Goal: Transaction & Acquisition: Subscribe to service/newsletter

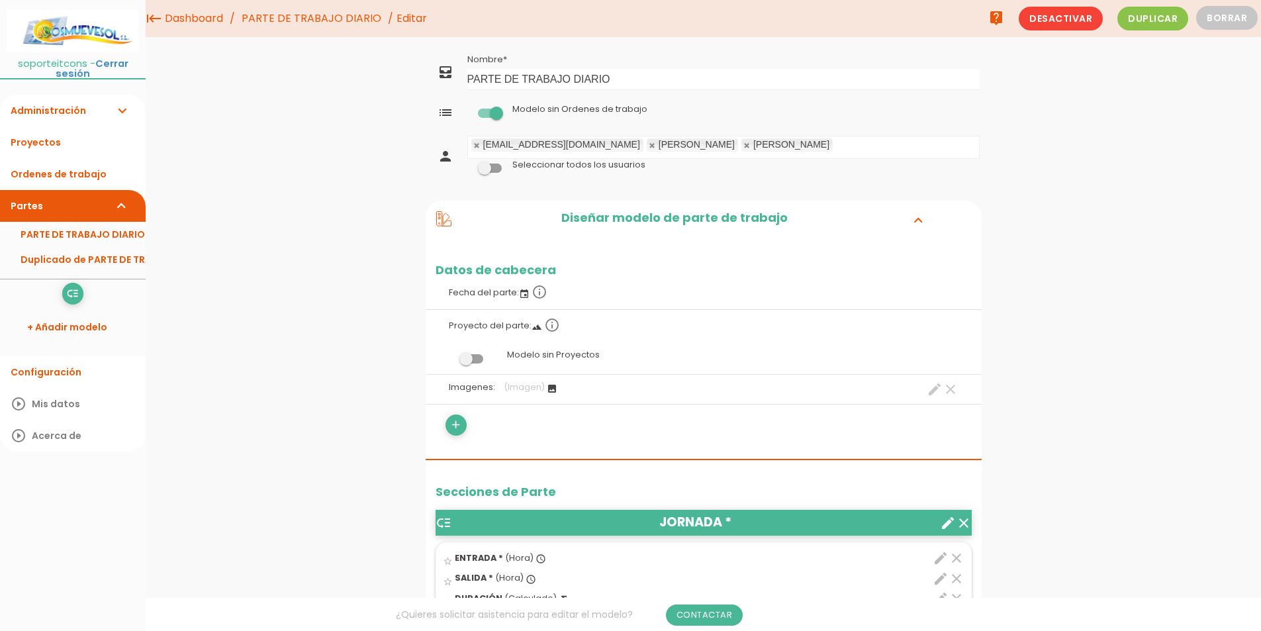
drag, startPoint x: 0, startPoint y: 0, endPoint x: 494, endPoint y: 115, distance: 507.2
click at [494, 115] on span at bounding box center [490, 113] width 24 height 9
click at [467, 109] on input "checkbox" at bounding box center [467, 109] width 0 height 0
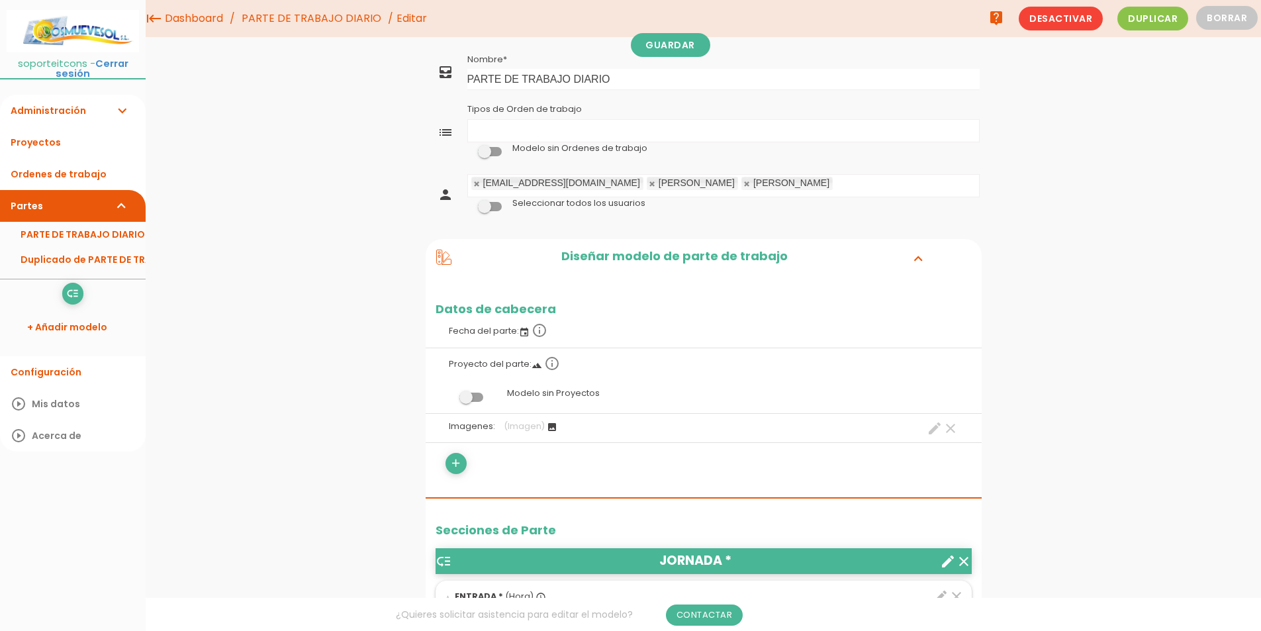
click at [544, 128] on ul "Tipos de Orden de trabajo" at bounding box center [723, 131] width 511 height 22
click at [590, 132] on ul "Actuación correctivo Tipos de Orden de trabajo" at bounding box center [723, 131] width 511 height 22
click at [660, 50] on link "Guardar" at bounding box center [670, 45] width 79 height 24
click at [73, 163] on link "Ordenes de trabajo" at bounding box center [73, 174] width 146 height 32
click at [99, 95] on link "Administración expand_more" at bounding box center [73, 111] width 146 height 32
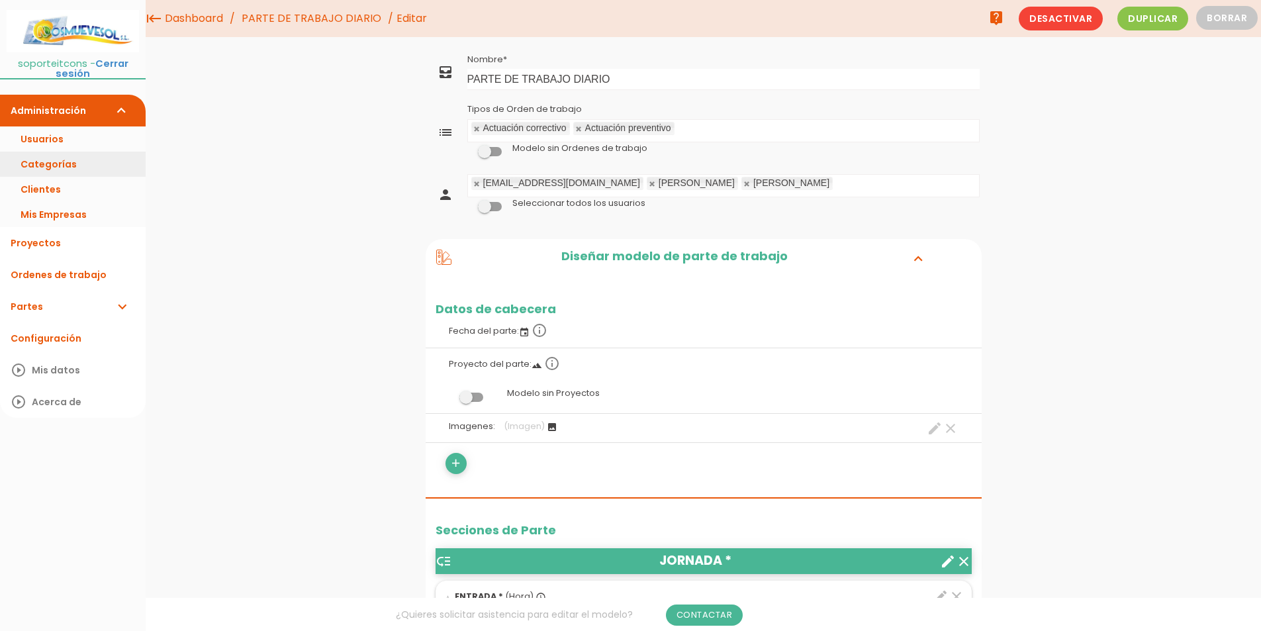
click at [86, 153] on link "Categorías" at bounding box center [73, 164] width 146 height 25
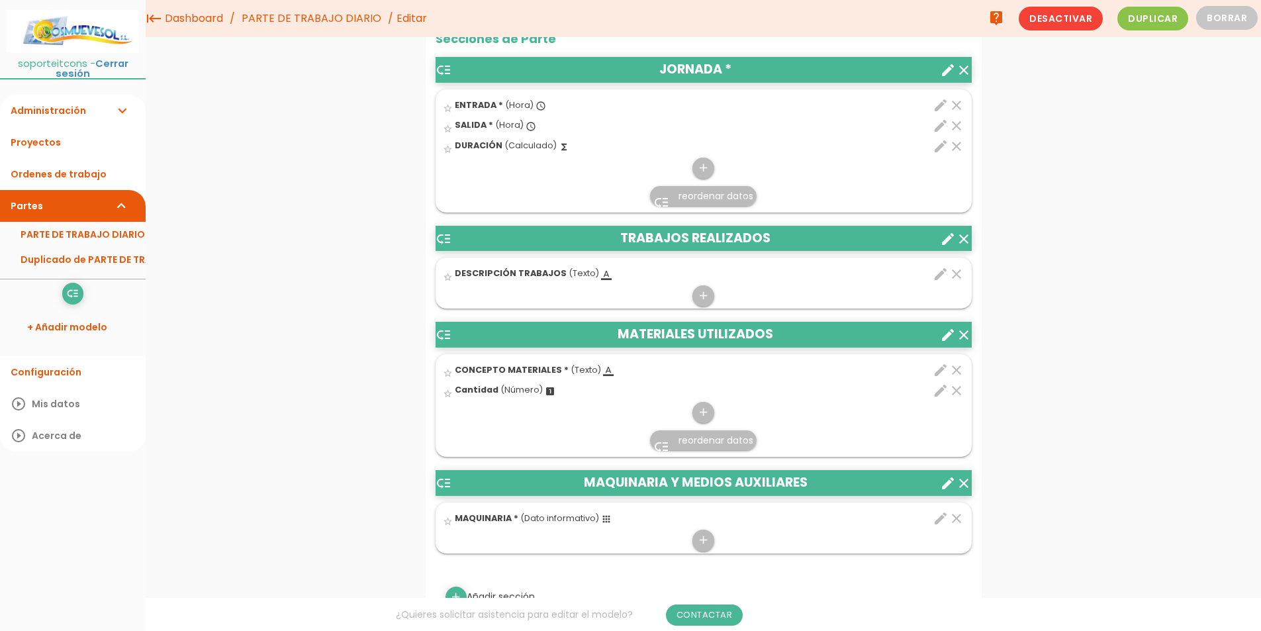
scroll to position [331, 0]
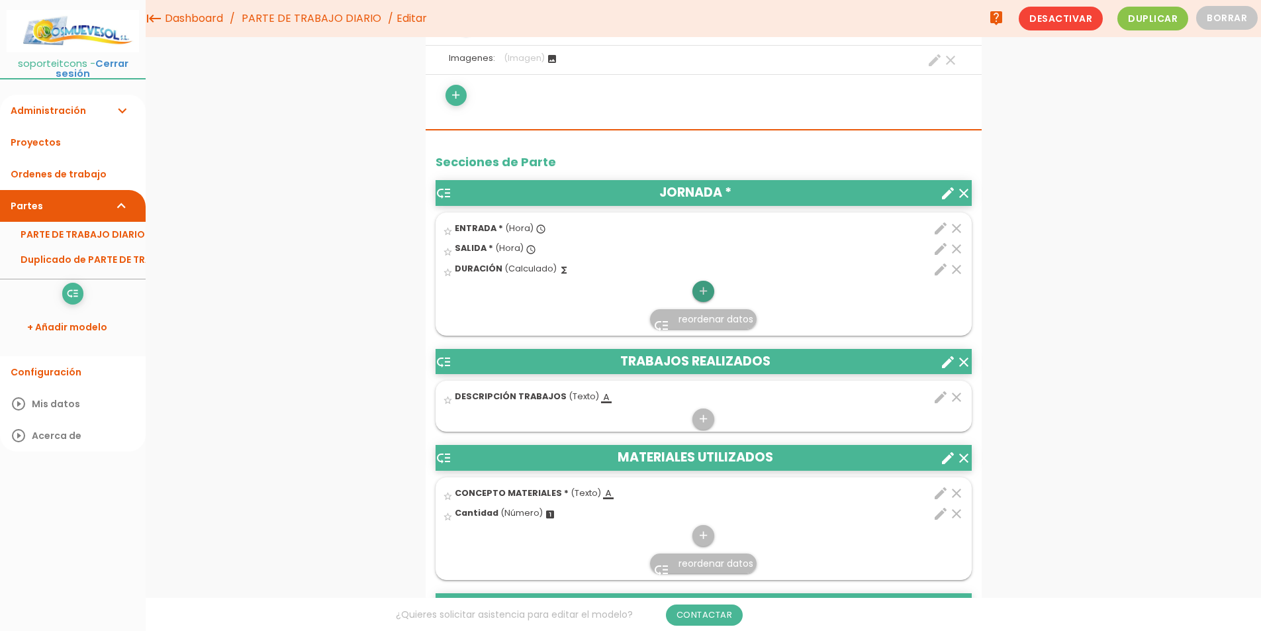
click at [701, 287] on icon "add" at bounding box center [703, 291] width 13 height 21
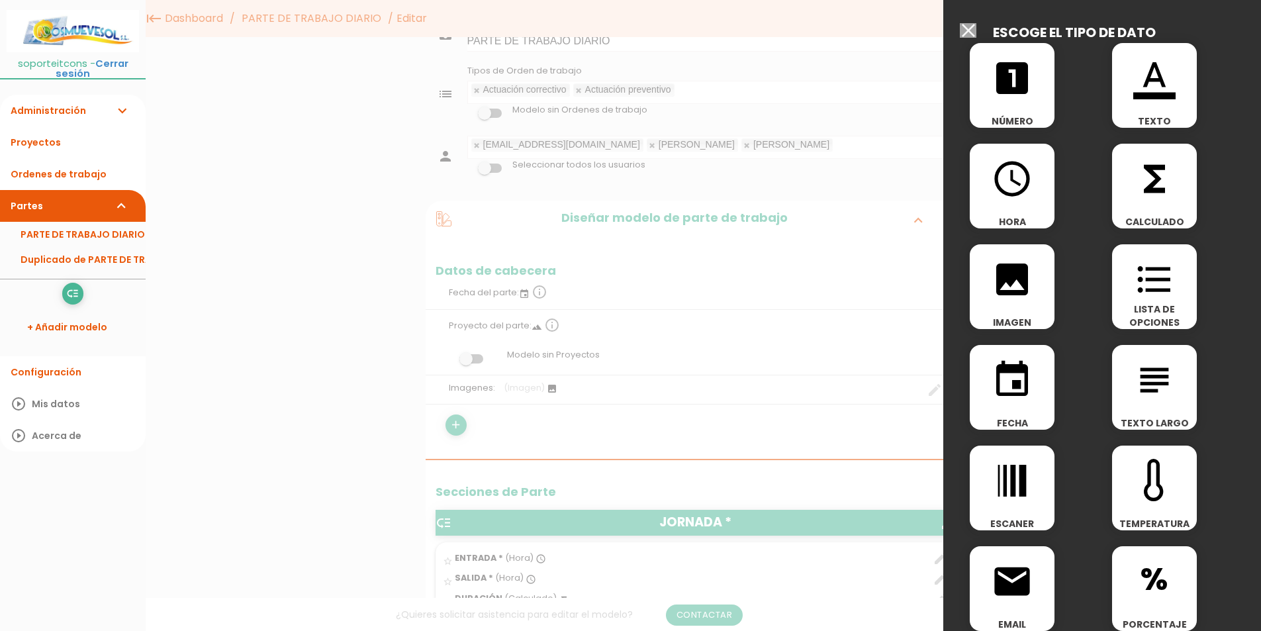
scroll to position [0, 0]
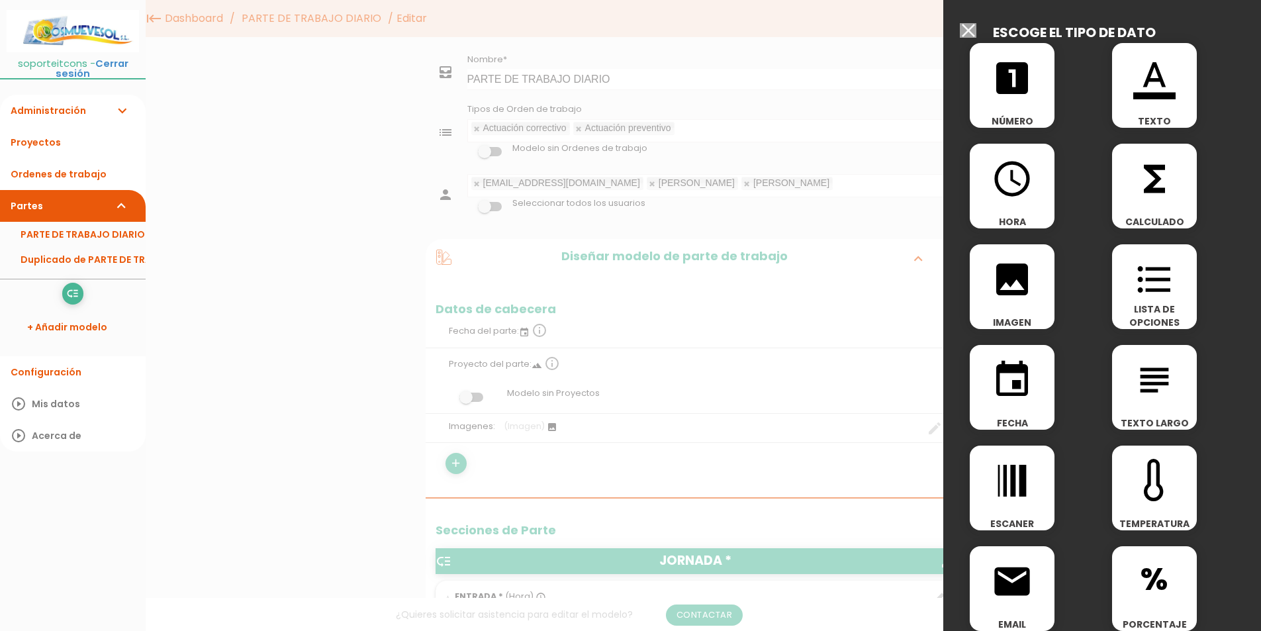
click at [964, 29] on input "Modelo sin Ordenes de trabajo" at bounding box center [968, 30] width 17 height 15
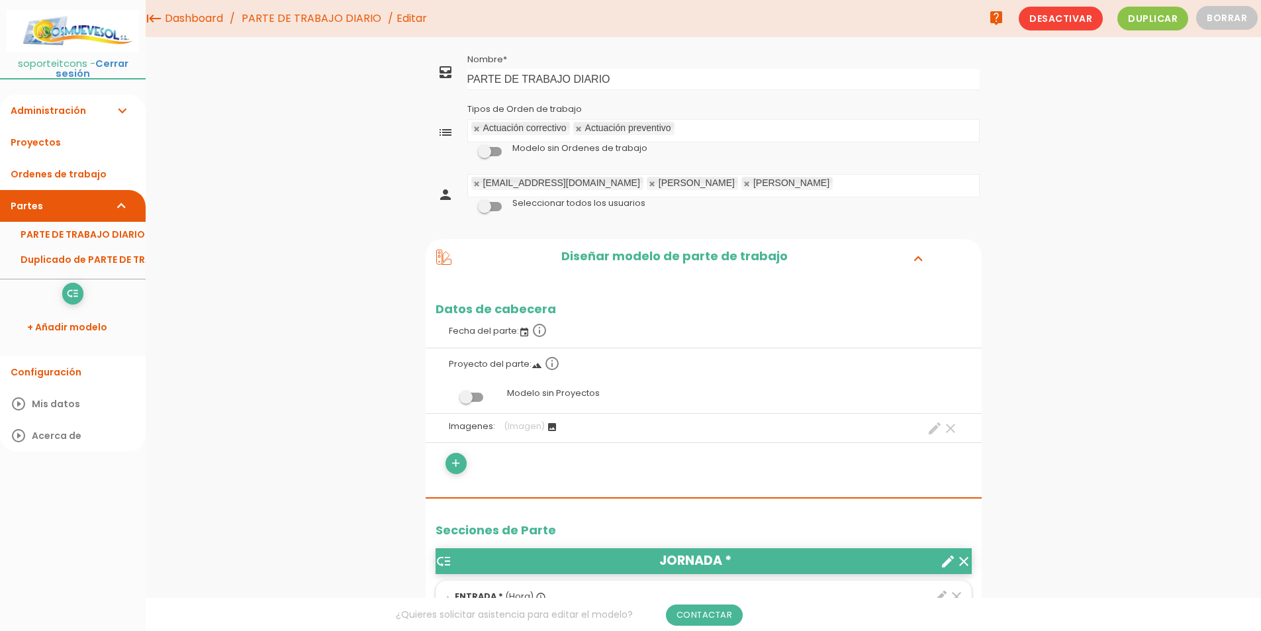
click at [98, 97] on link "Administración expand_more" at bounding box center [73, 111] width 146 height 32
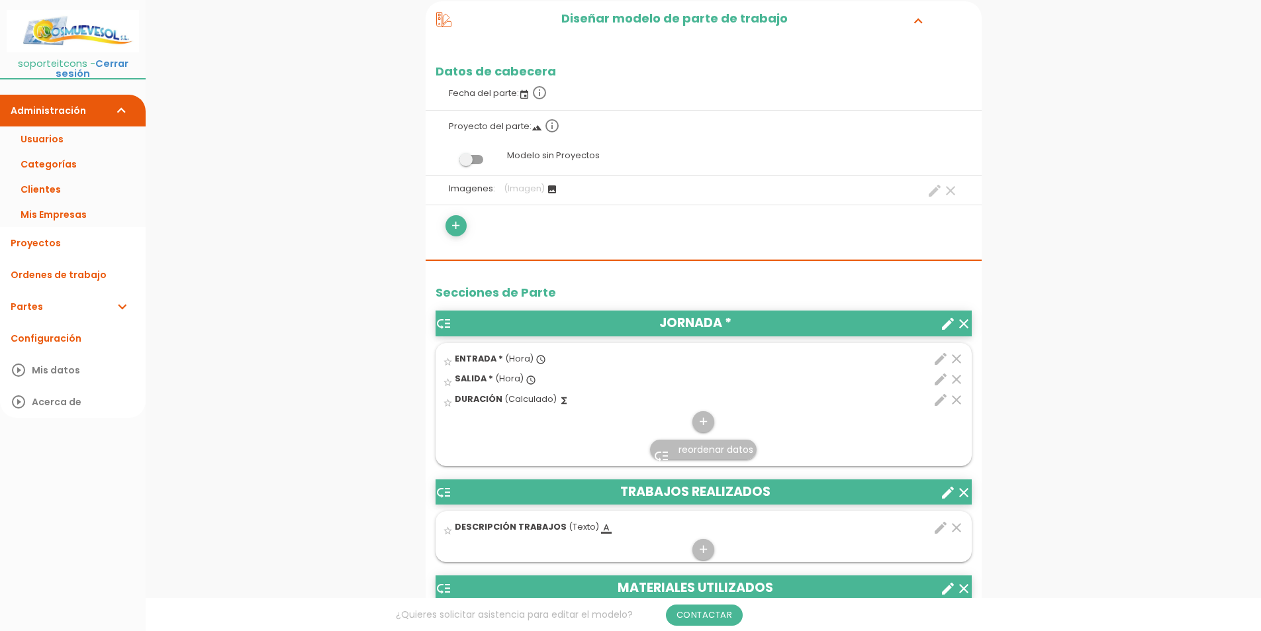
scroll to position [265, 0]
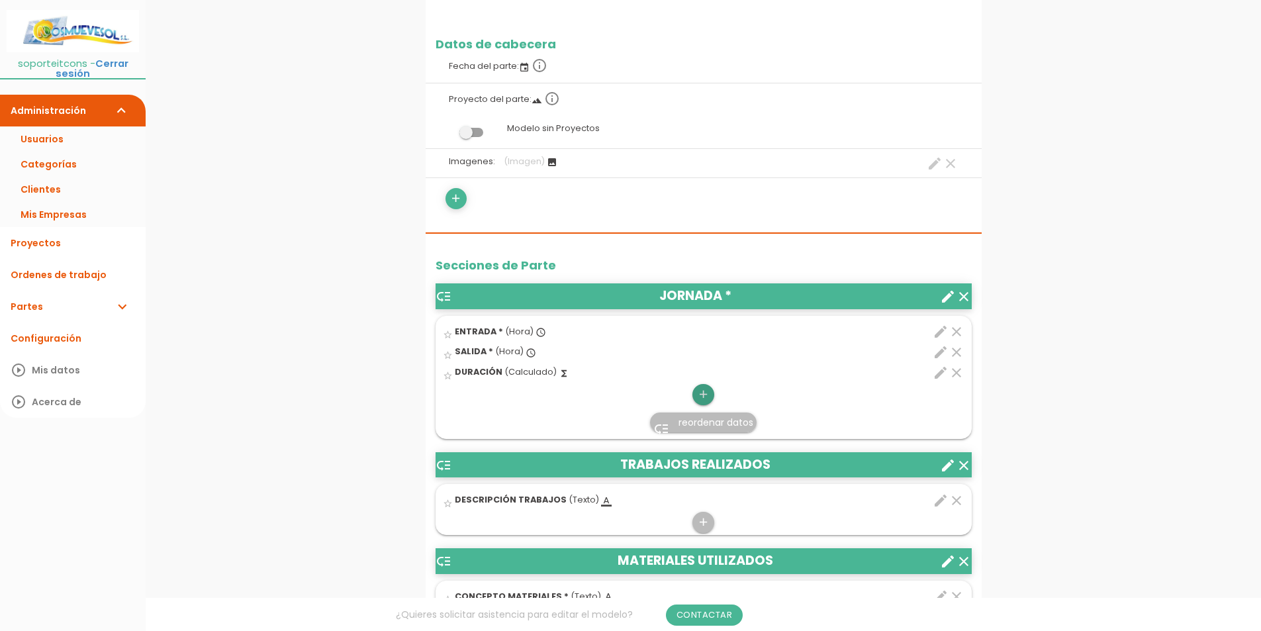
click at [709, 398] on icon "add" at bounding box center [703, 394] width 13 height 21
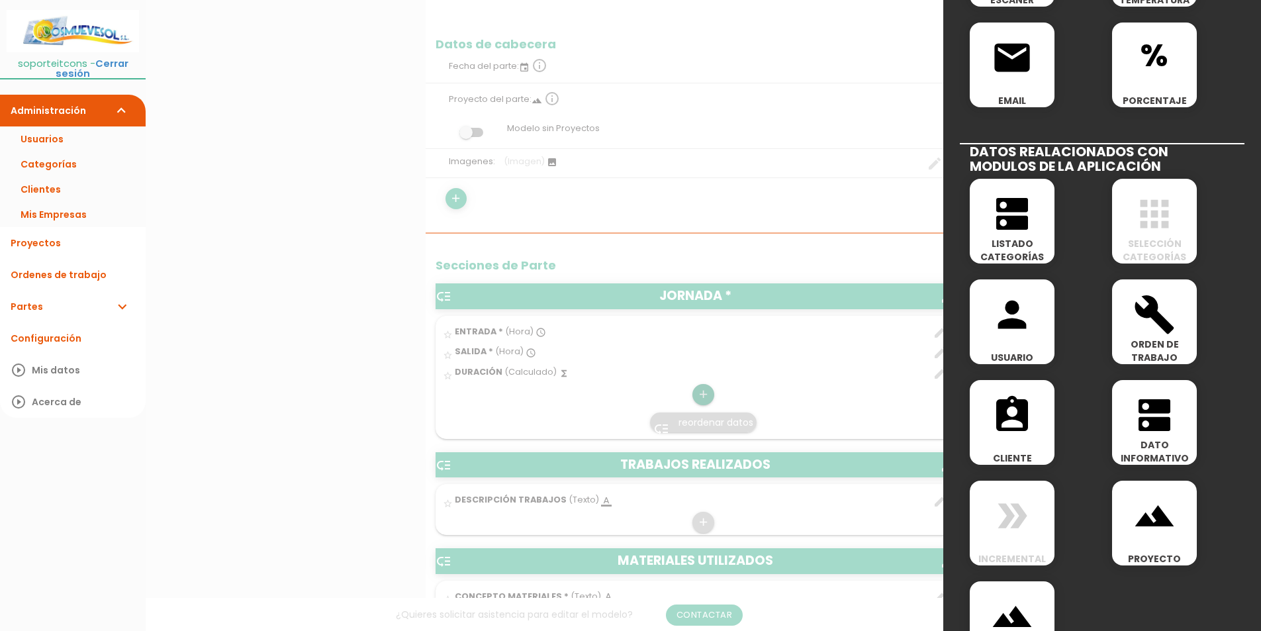
scroll to position [530, 0]
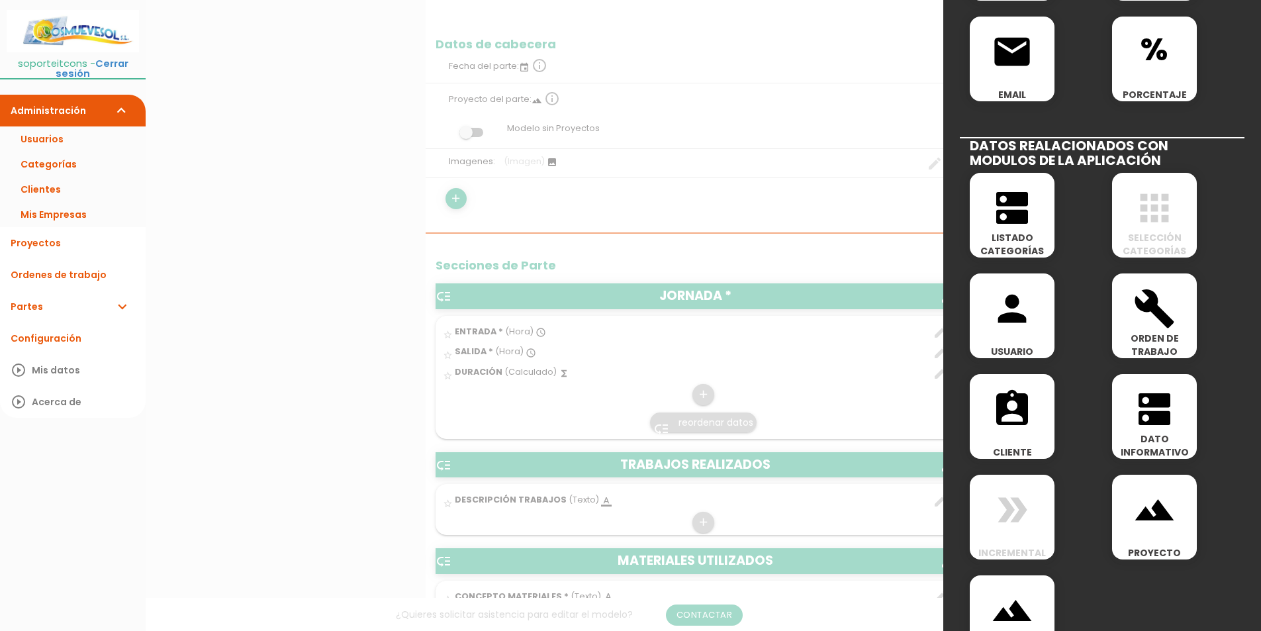
click at [1021, 322] on icon "person" at bounding box center [1012, 308] width 42 height 42
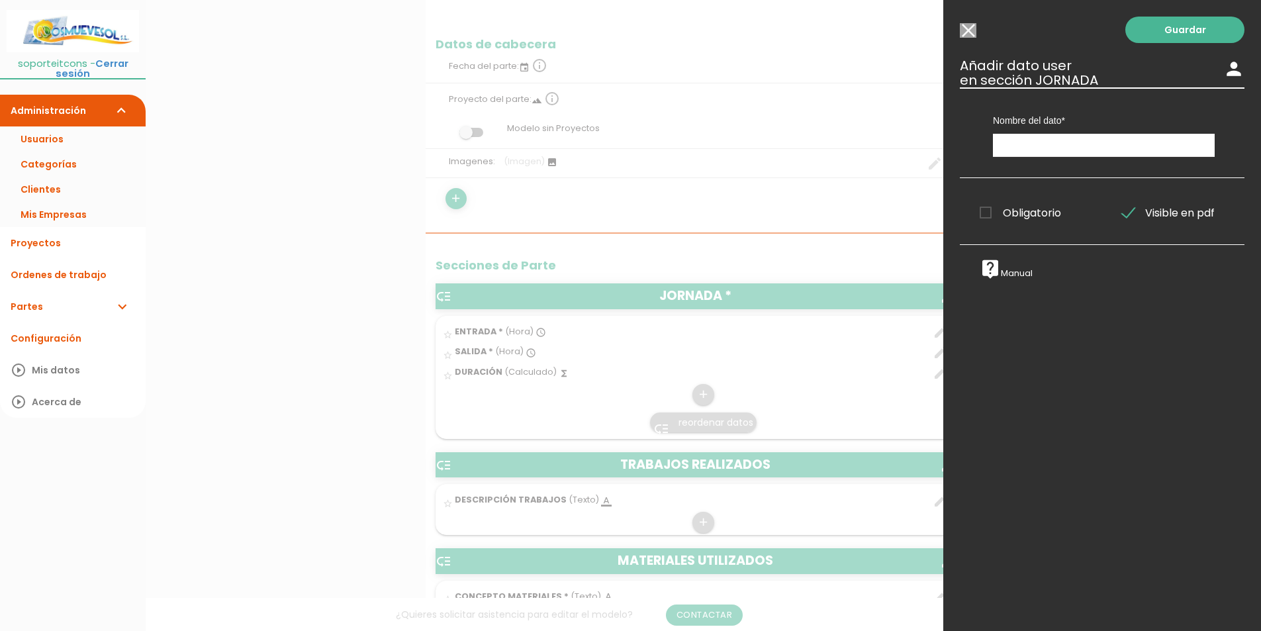
scroll to position [0, 0]
click at [1040, 150] on input "text" at bounding box center [1104, 145] width 222 height 23
type input "usuario"
click at [1174, 29] on link "Guardar" at bounding box center [1185, 30] width 119 height 26
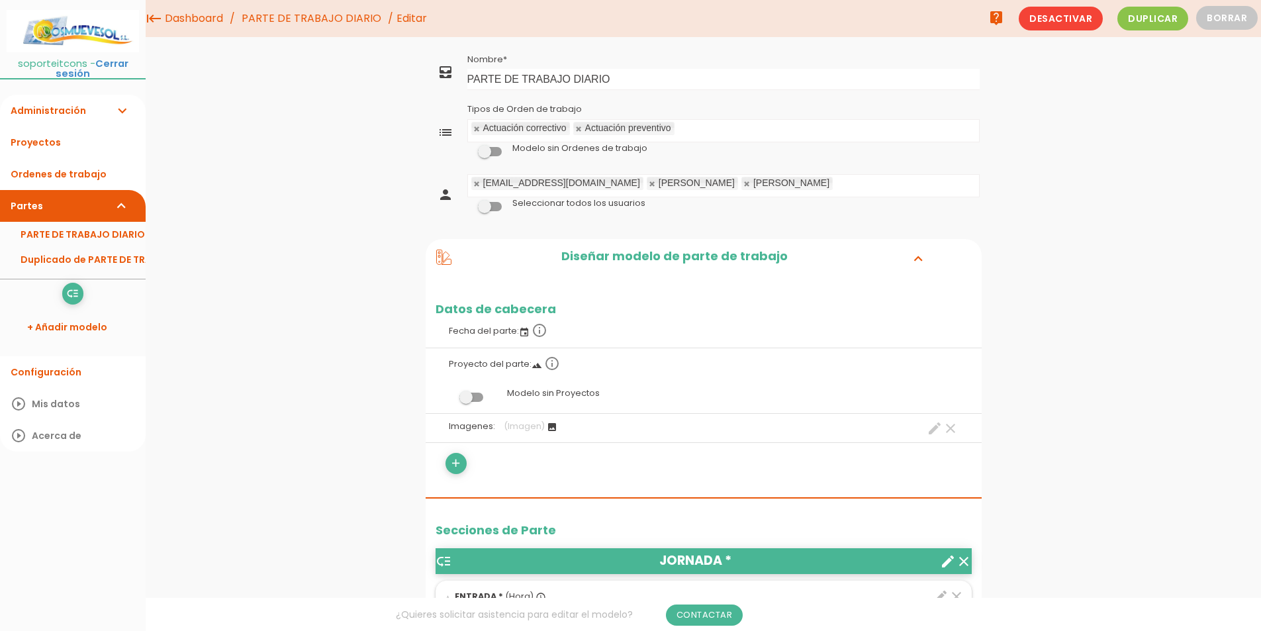
click at [330, 22] on link "PARTE DE TRABAJO DIARIO" at bounding box center [311, 18] width 146 height 37
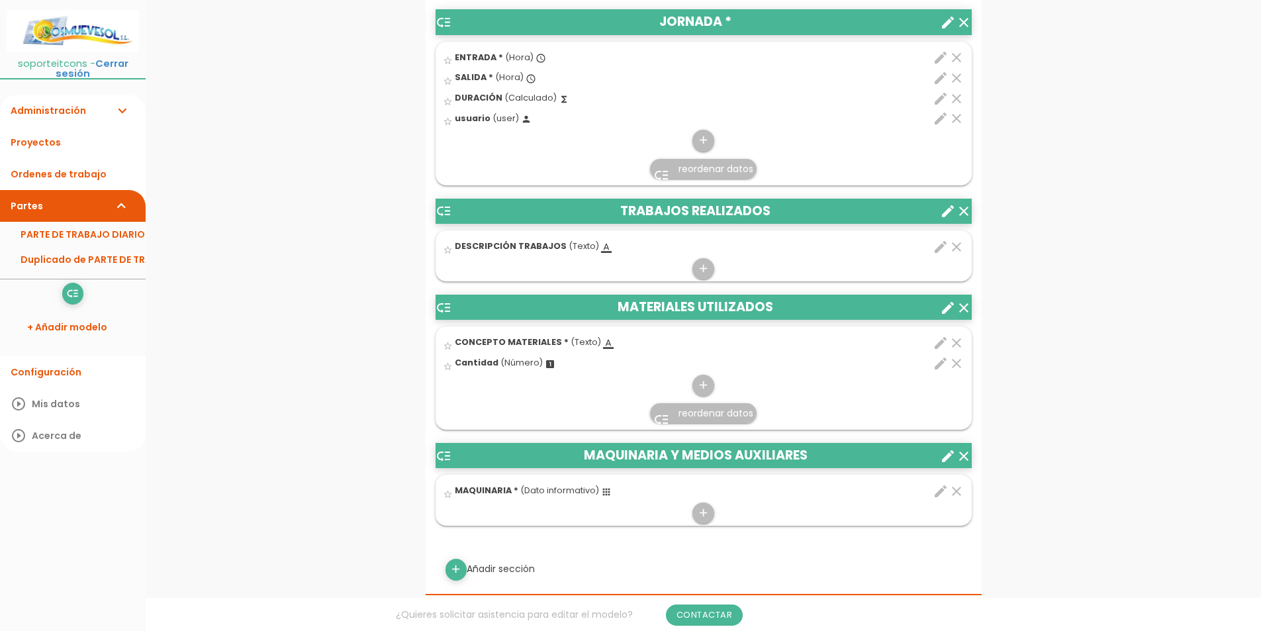
scroll to position [596, 0]
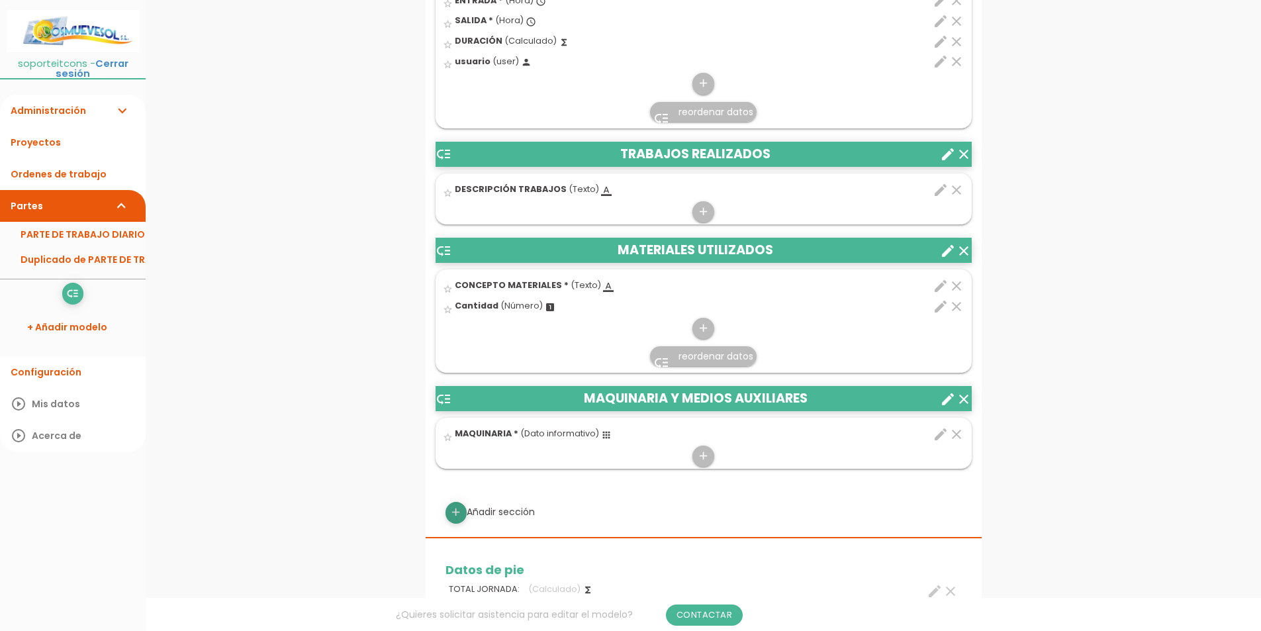
click at [459, 514] on icon "add" at bounding box center [456, 512] width 13 height 21
select select
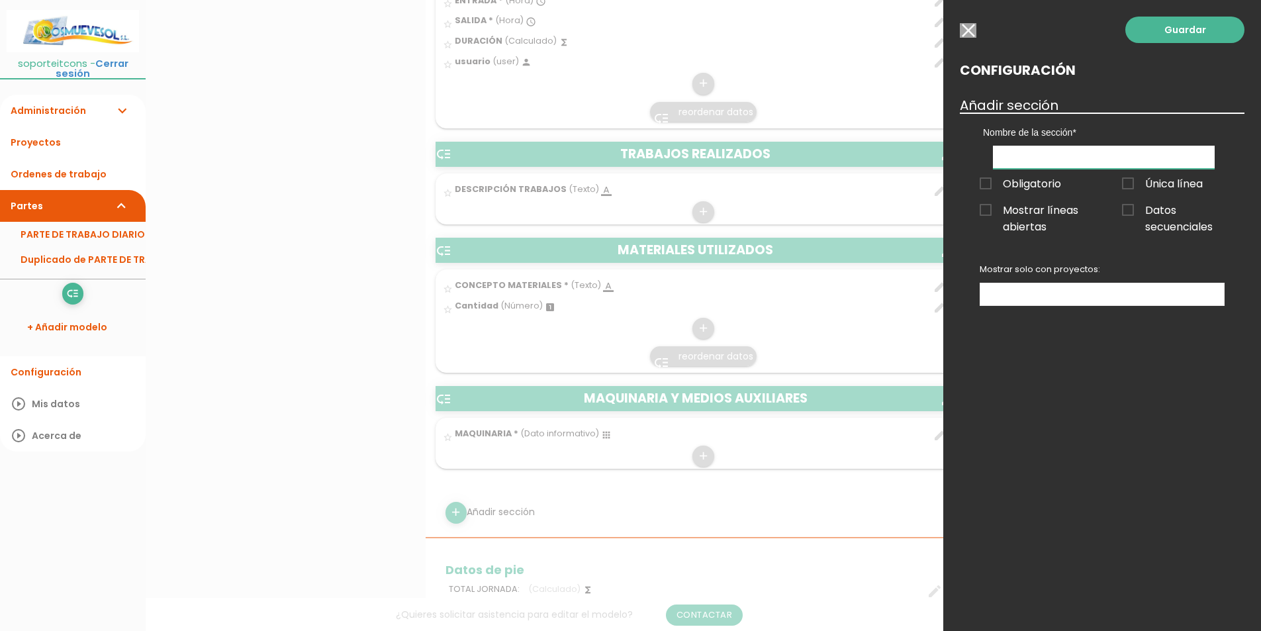
click at [1016, 159] on input "text" at bounding box center [1104, 157] width 222 height 23
type input "empleados"
click at [1153, 25] on link "Guardar" at bounding box center [1185, 30] width 119 height 26
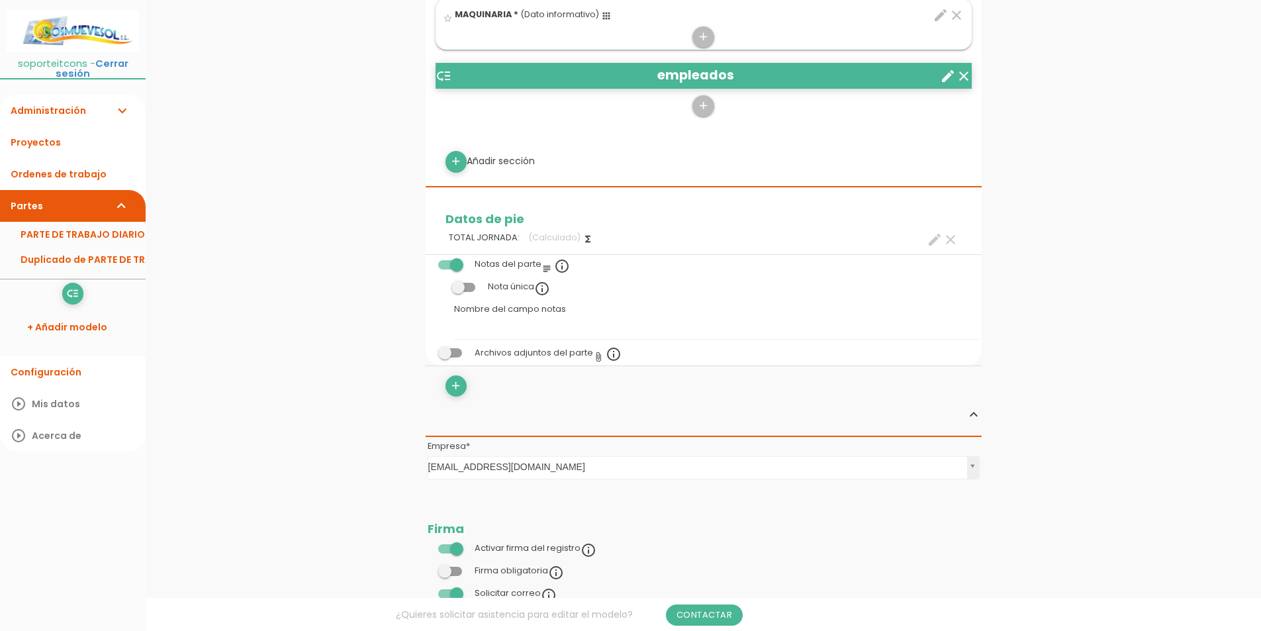
scroll to position [993, 0]
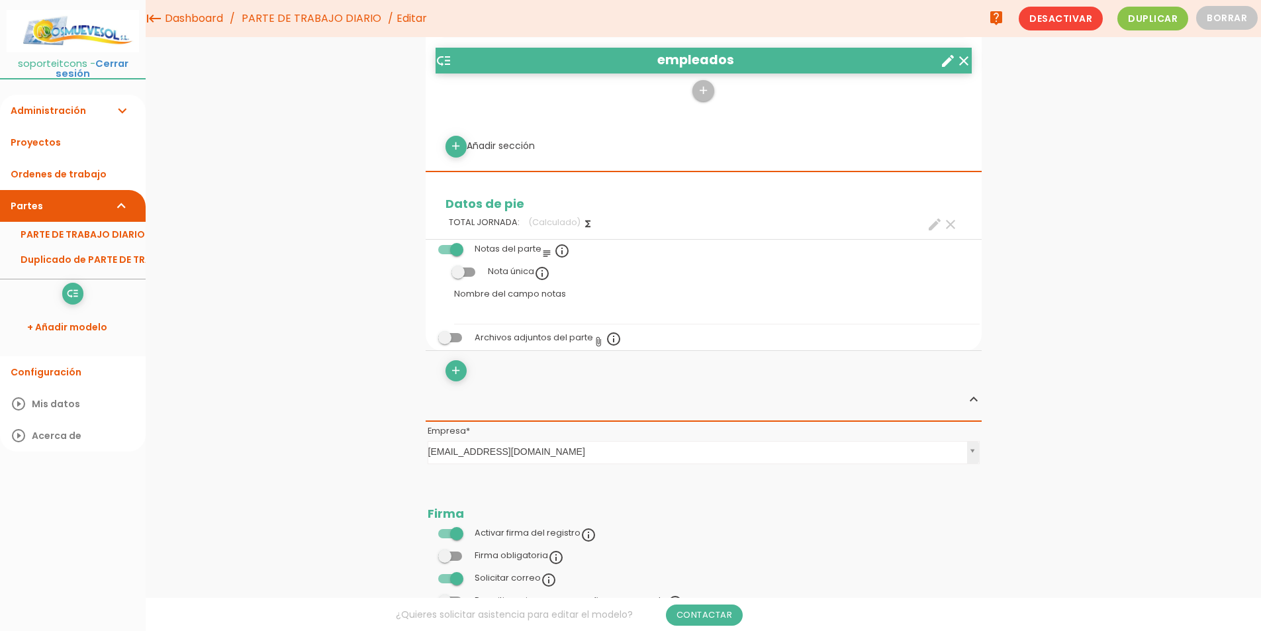
click at [708, 101] on div "add" at bounding box center [704, 91] width 536 height 23
click at [705, 91] on icon "add" at bounding box center [703, 90] width 13 height 21
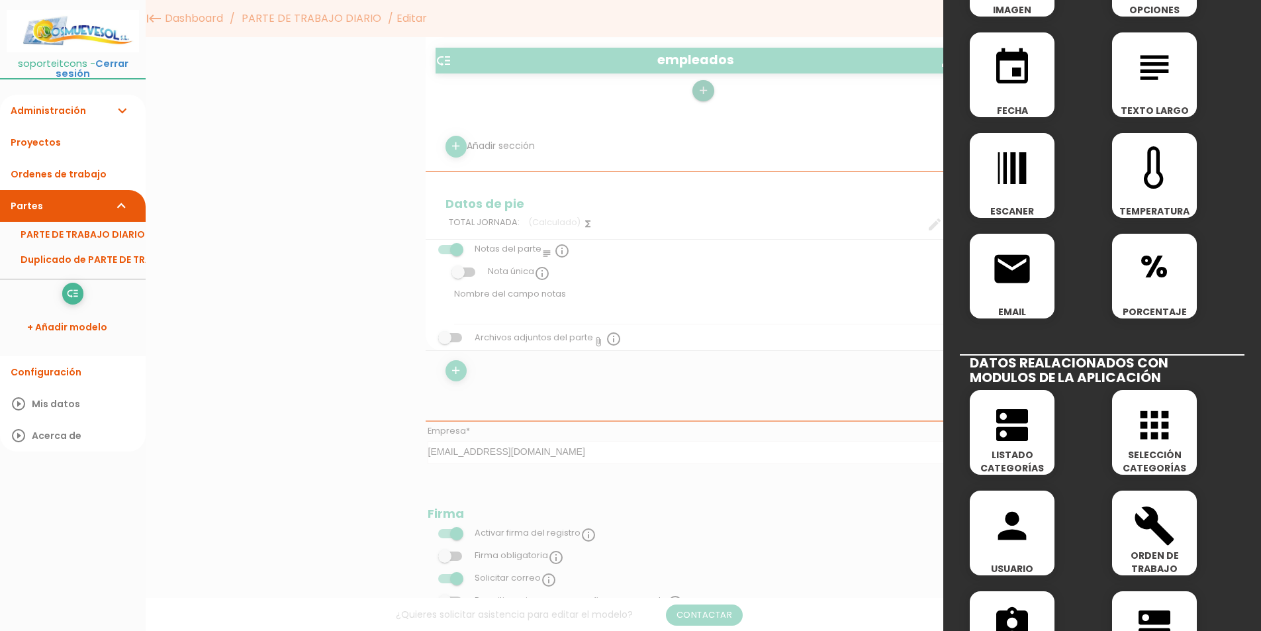
scroll to position [331, 0]
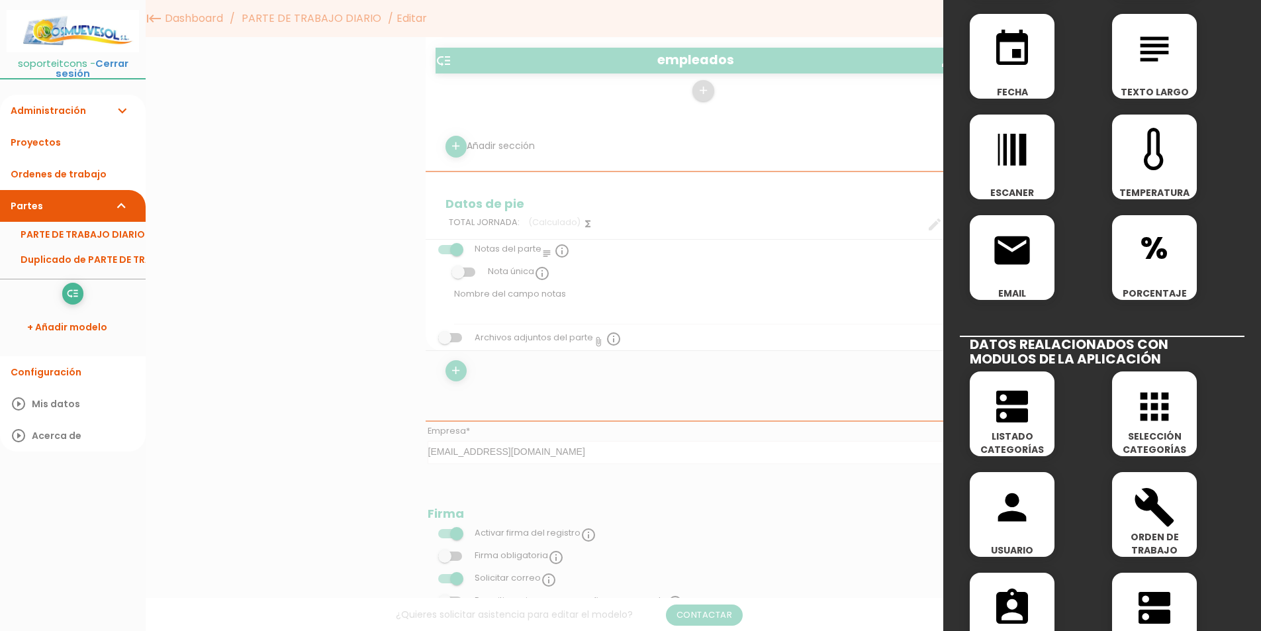
click at [1022, 421] on icon "dns" at bounding box center [1012, 406] width 42 height 42
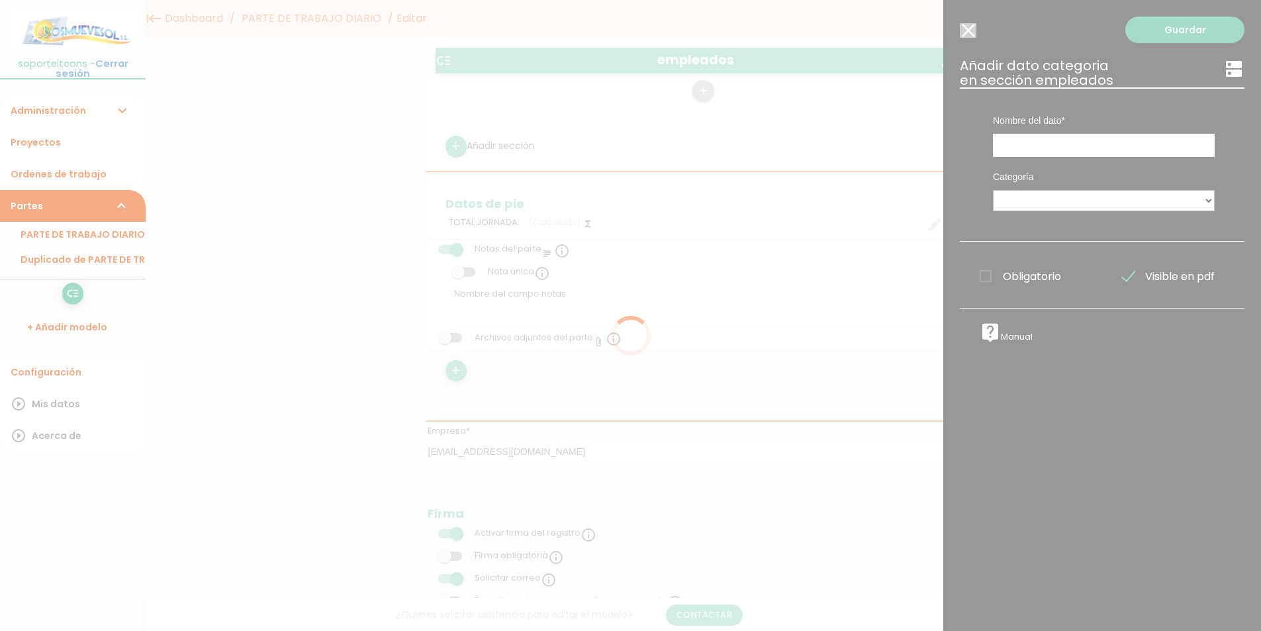
scroll to position [0, 0]
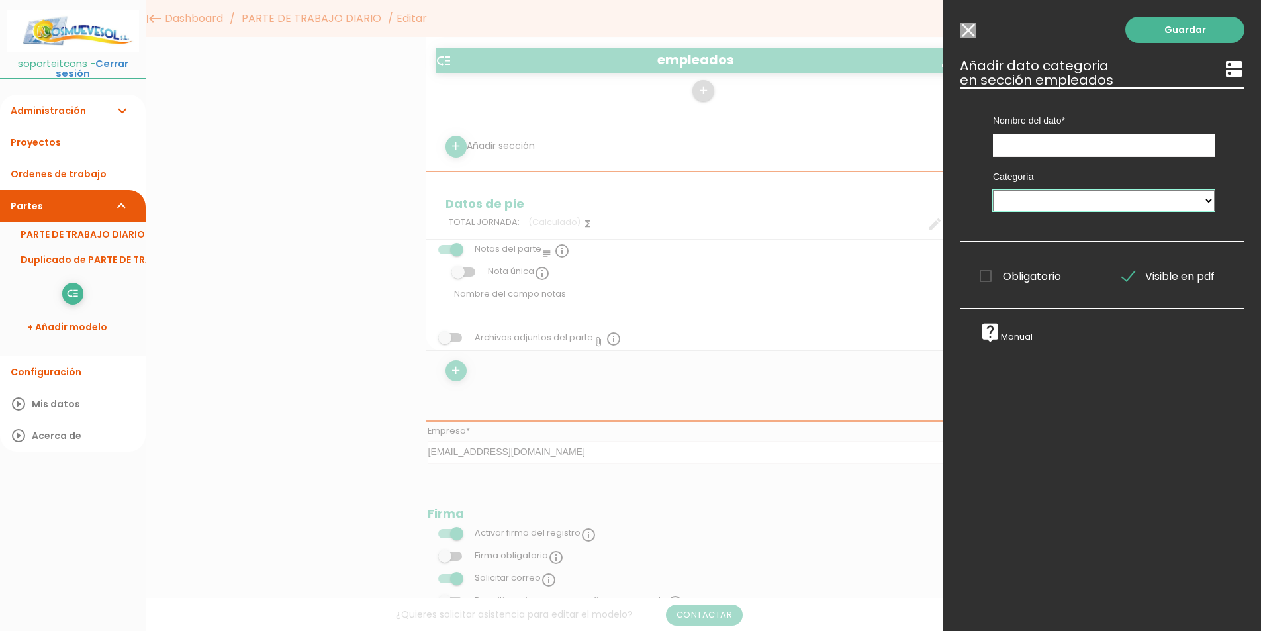
click at [1073, 201] on select "MAQUINARIA empleados" at bounding box center [1104, 200] width 222 height 21
select select "169"
click at [993, 190] on select "MAQUINARIA empleados" at bounding box center [1104, 200] width 222 height 21
click at [1020, 152] on input "text" at bounding box center [1104, 145] width 222 height 23
type input "empleados"
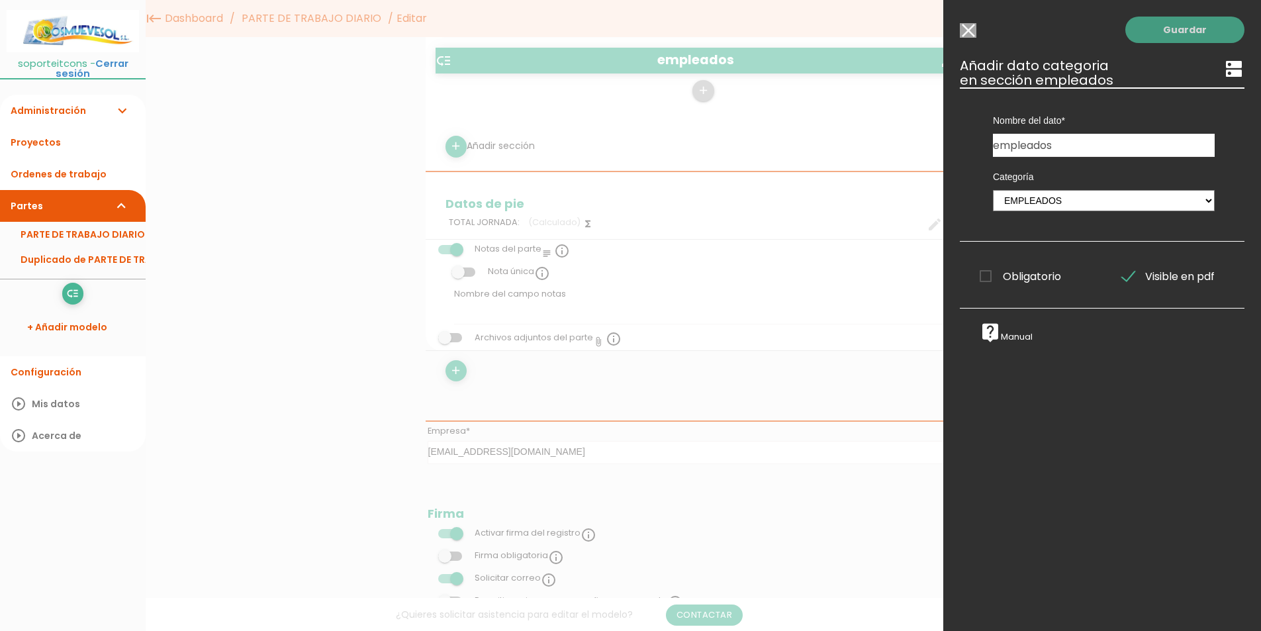
click at [1178, 23] on link "Guardar" at bounding box center [1185, 30] width 119 height 26
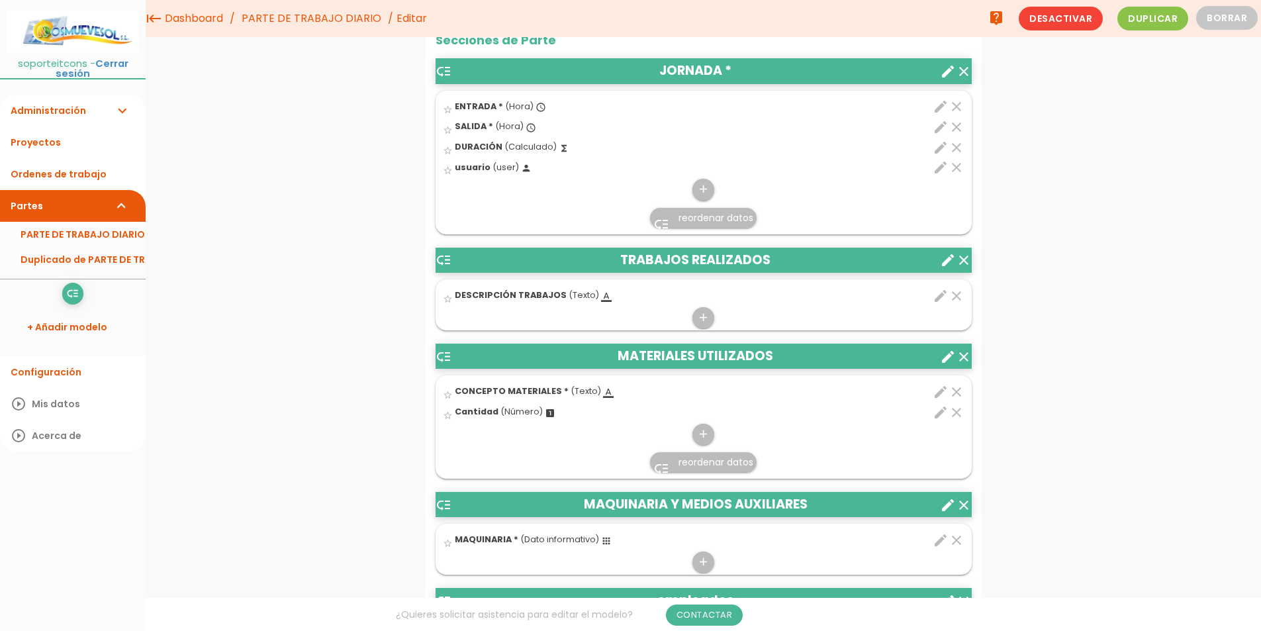
scroll to position [434, 0]
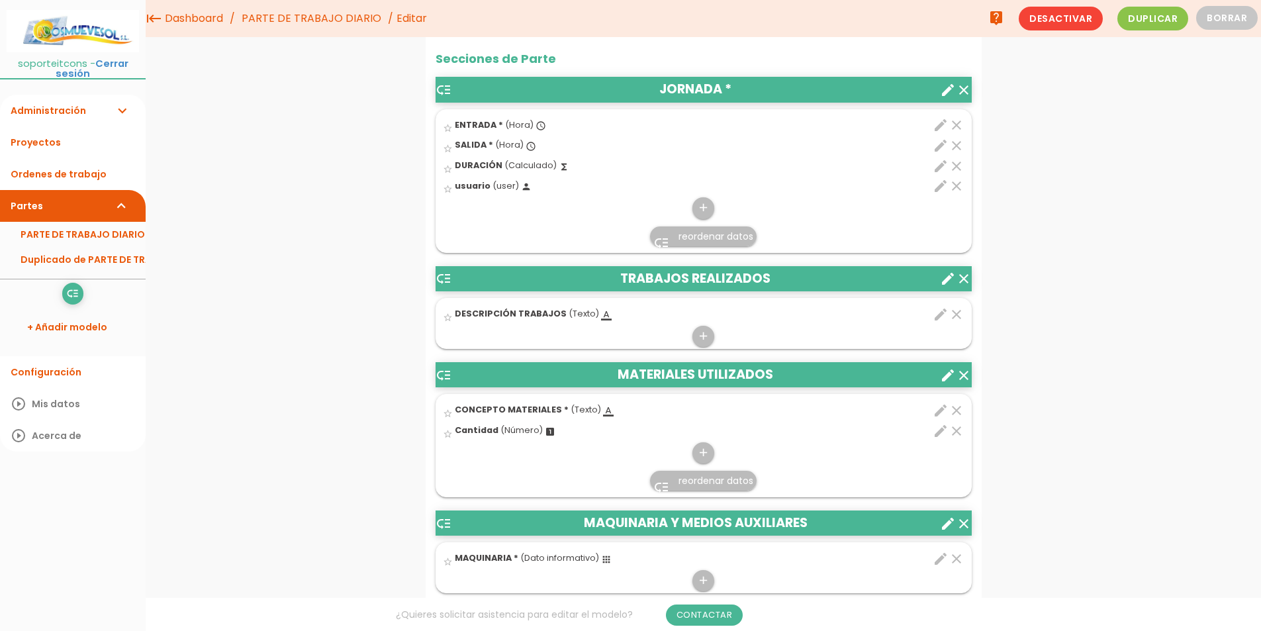
click at [958, 185] on icon "clear" at bounding box center [957, 186] width 16 height 16
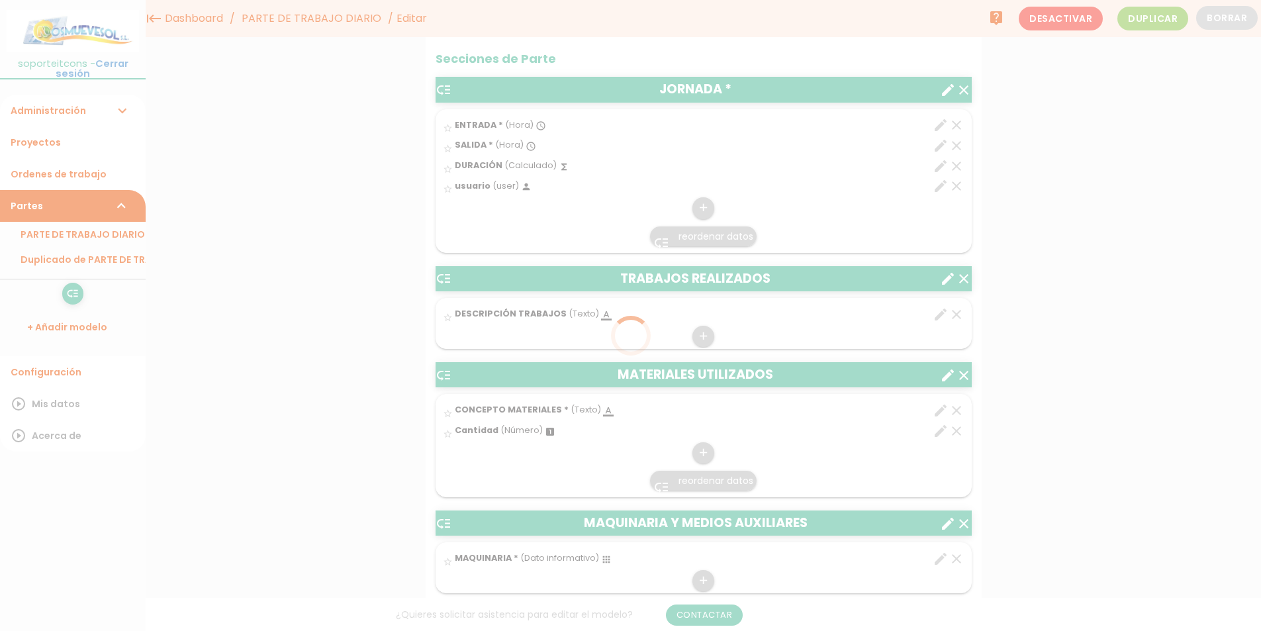
scroll to position [0, 0]
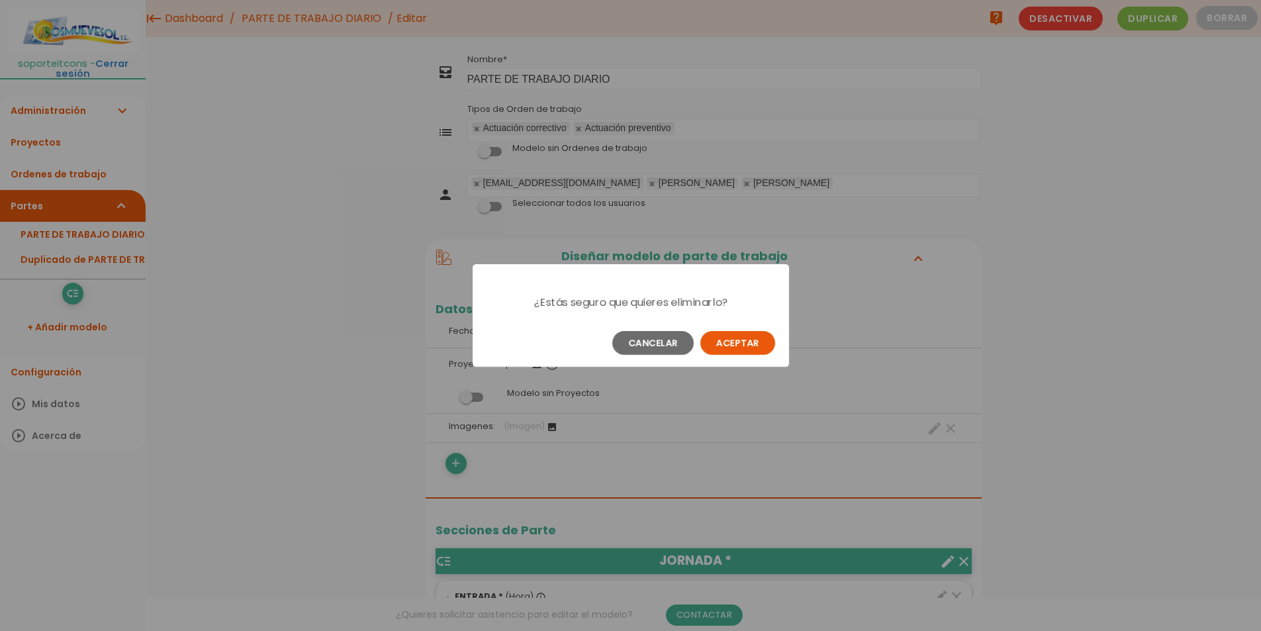
click at [740, 346] on button "Aceptar" at bounding box center [738, 343] width 75 height 24
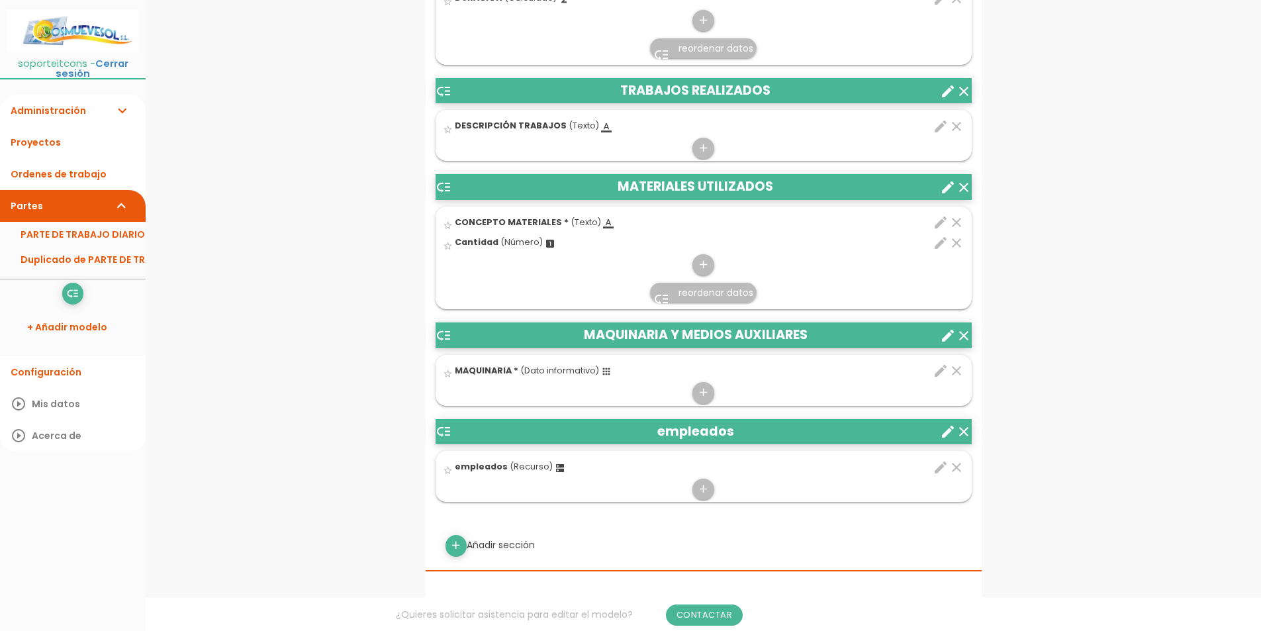
scroll to position [662, 0]
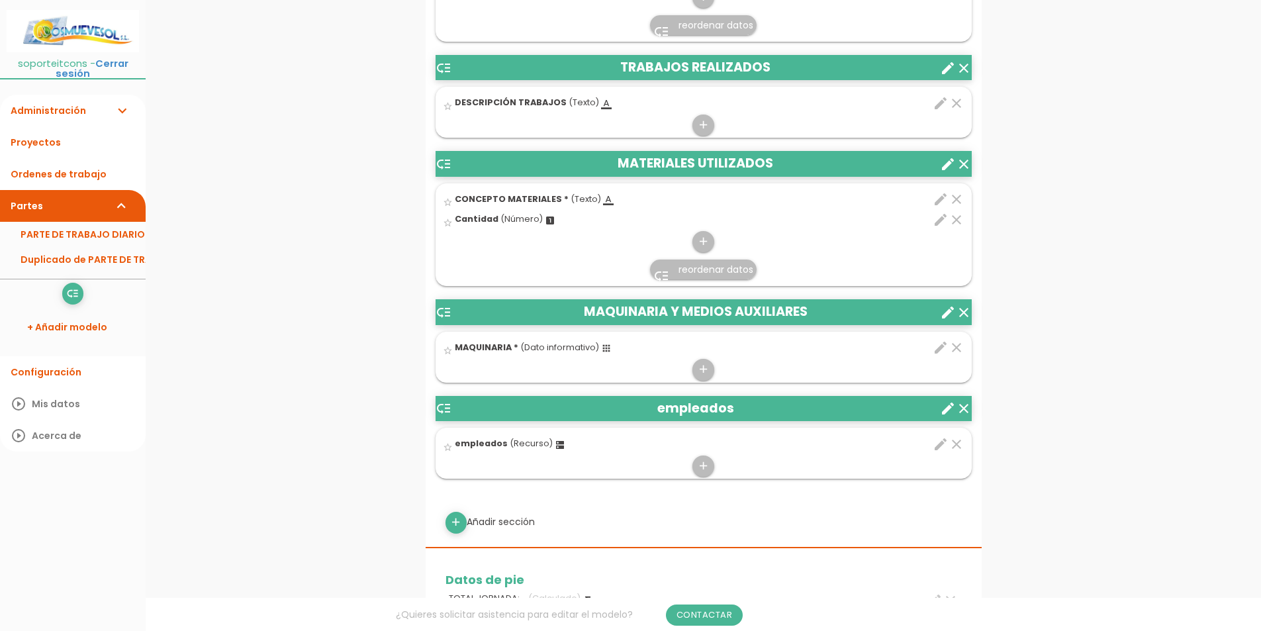
click at [965, 413] on icon "clear" at bounding box center [964, 409] width 16 height 16
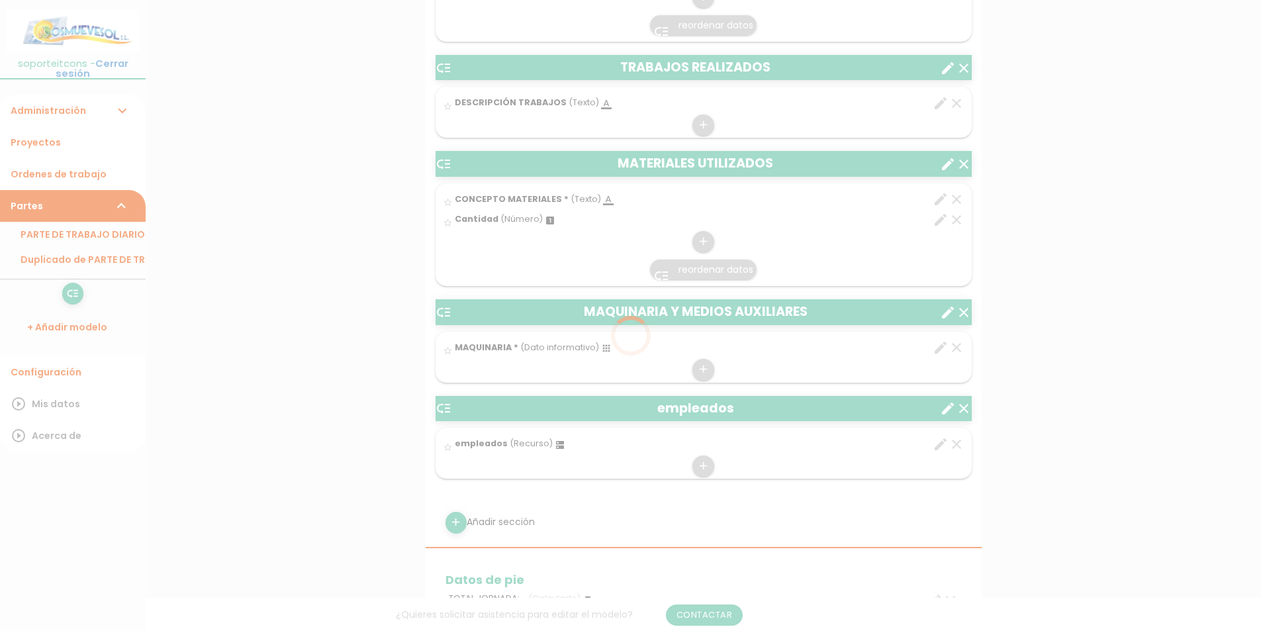
scroll to position [0, 0]
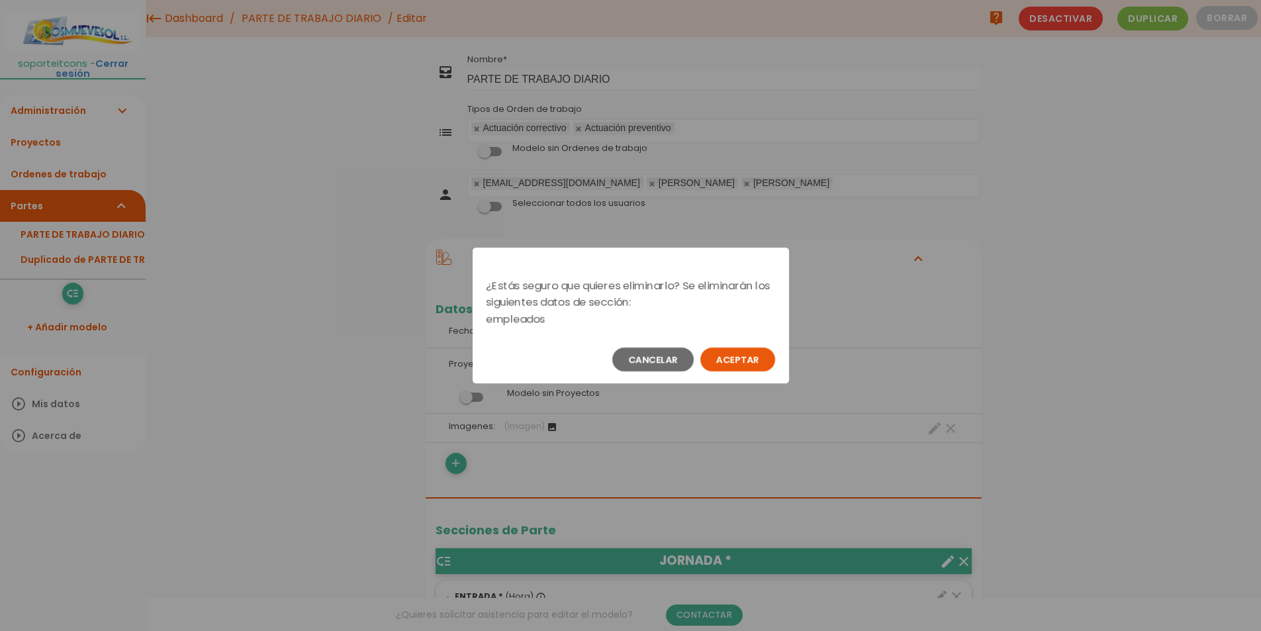
click at [739, 355] on button "Aceptar" at bounding box center [738, 360] width 75 height 24
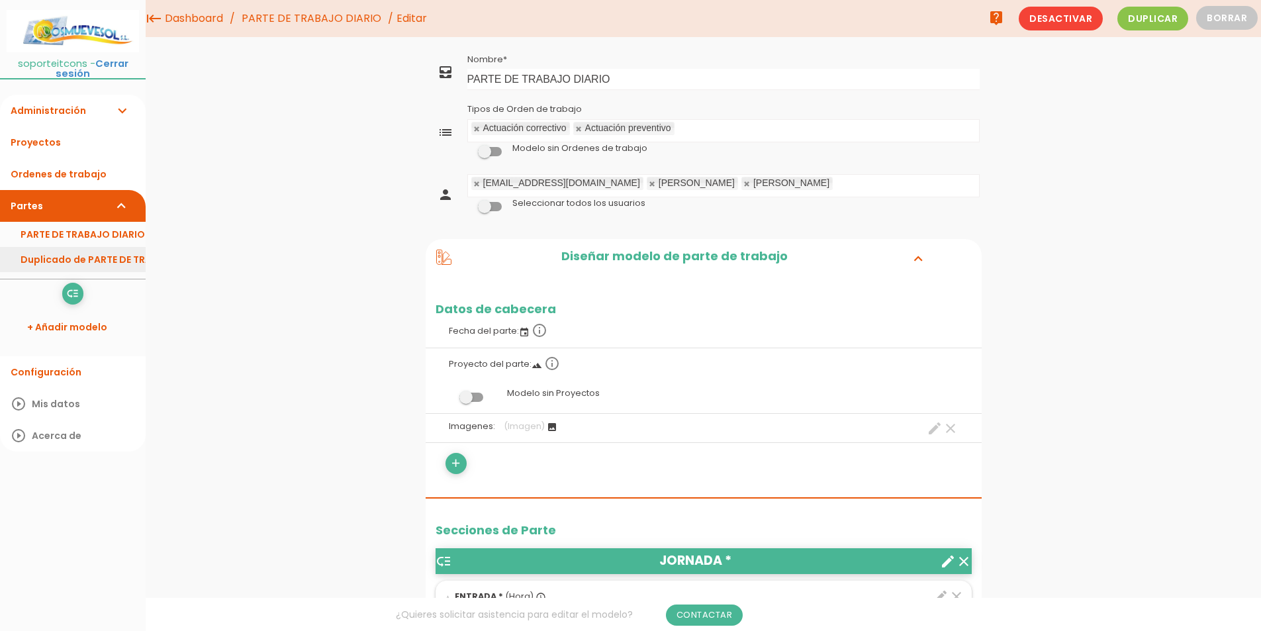
click at [84, 247] on link "Duplicado de PARTE DE TRABAJO DIARIO" at bounding box center [73, 259] width 146 height 25
click at [79, 318] on link "+ Añadir modelo" at bounding box center [73, 327] width 132 height 32
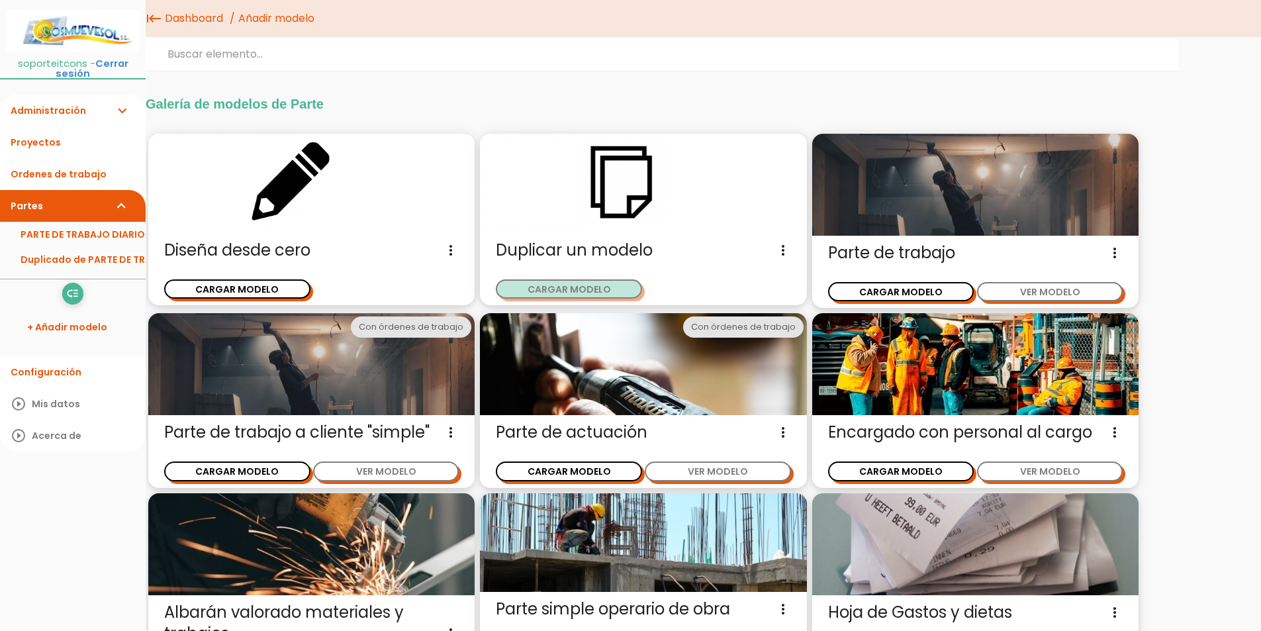
click at [560, 293] on button "CARGAR MODELO" at bounding box center [569, 288] width 146 height 19
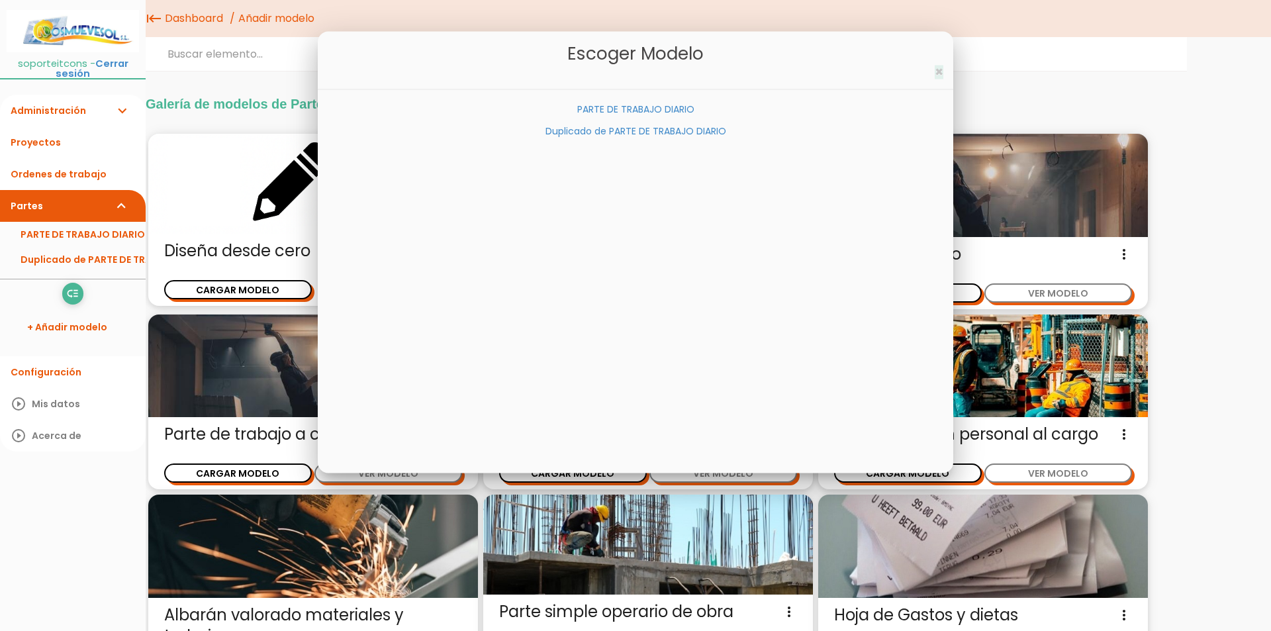
click at [941, 71] on span "×" at bounding box center [939, 71] width 9 height 19
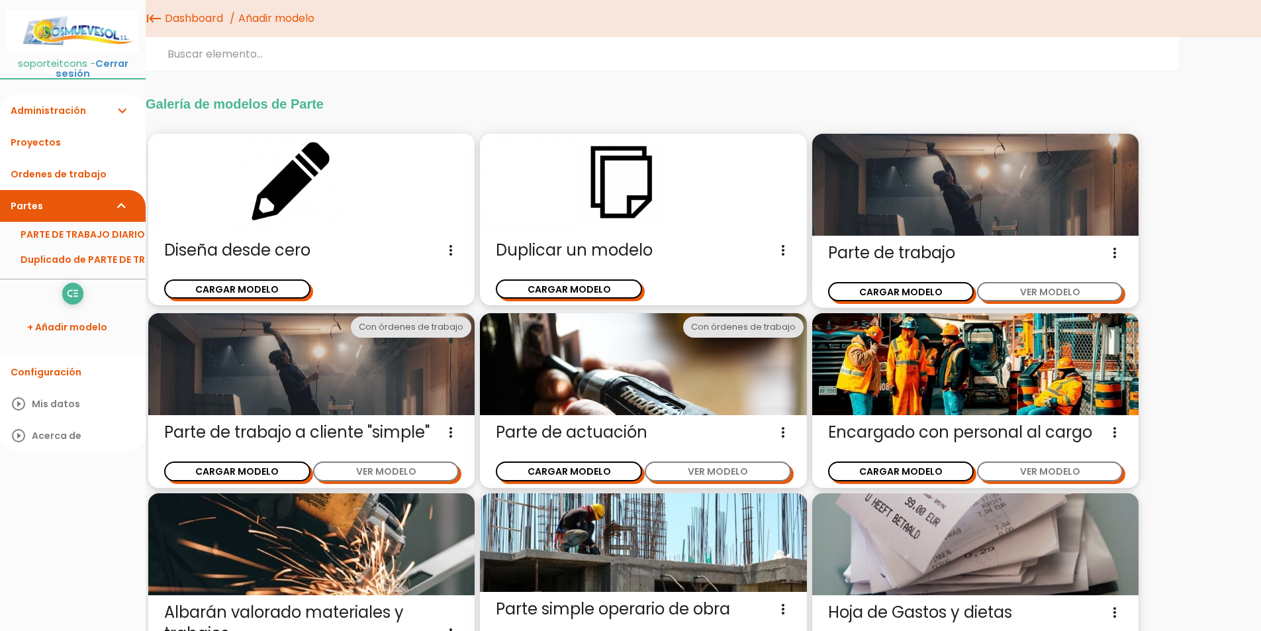
click at [76, 101] on link "Administración expand_more" at bounding box center [73, 111] width 146 height 32
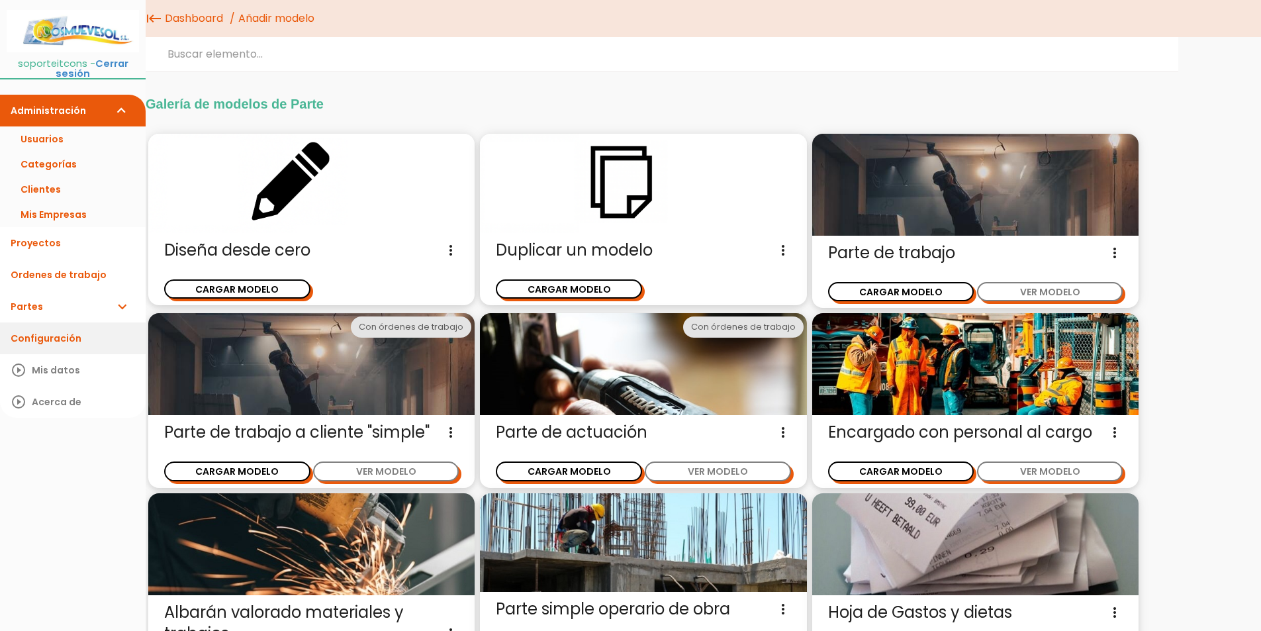
click at [52, 326] on link "Configuración" at bounding box center [73, 338] width 146 height 32
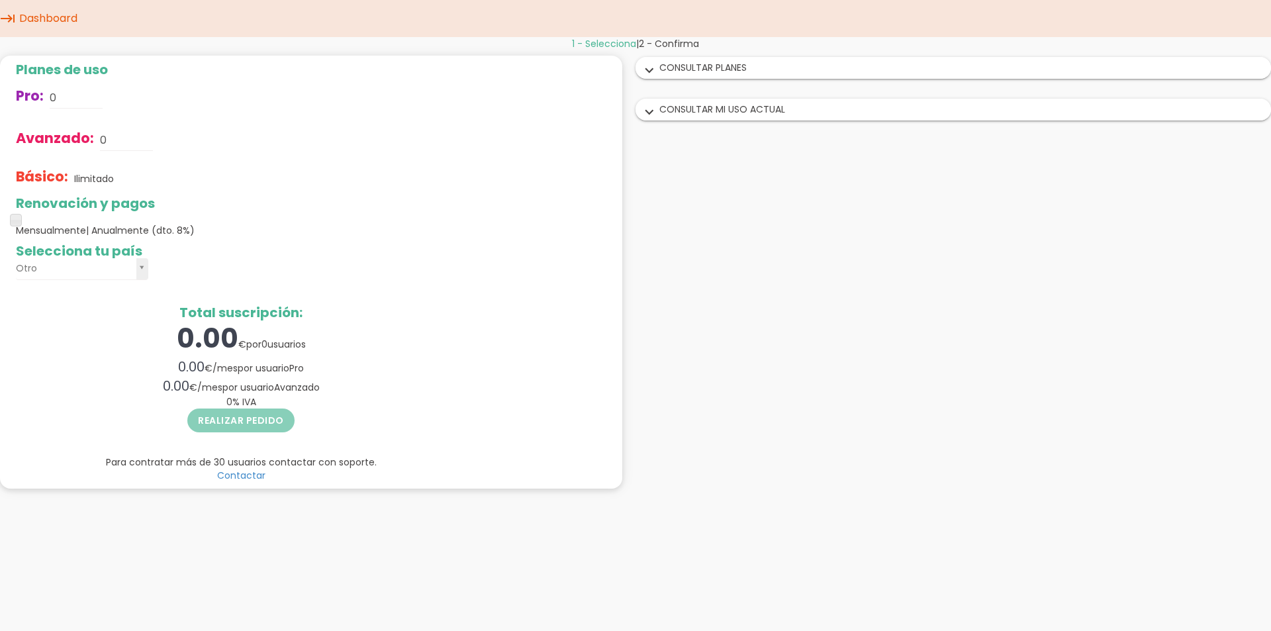
click at [649, 68] on icon "expand_more" at bounding box center [649, 70] width 21 height 17
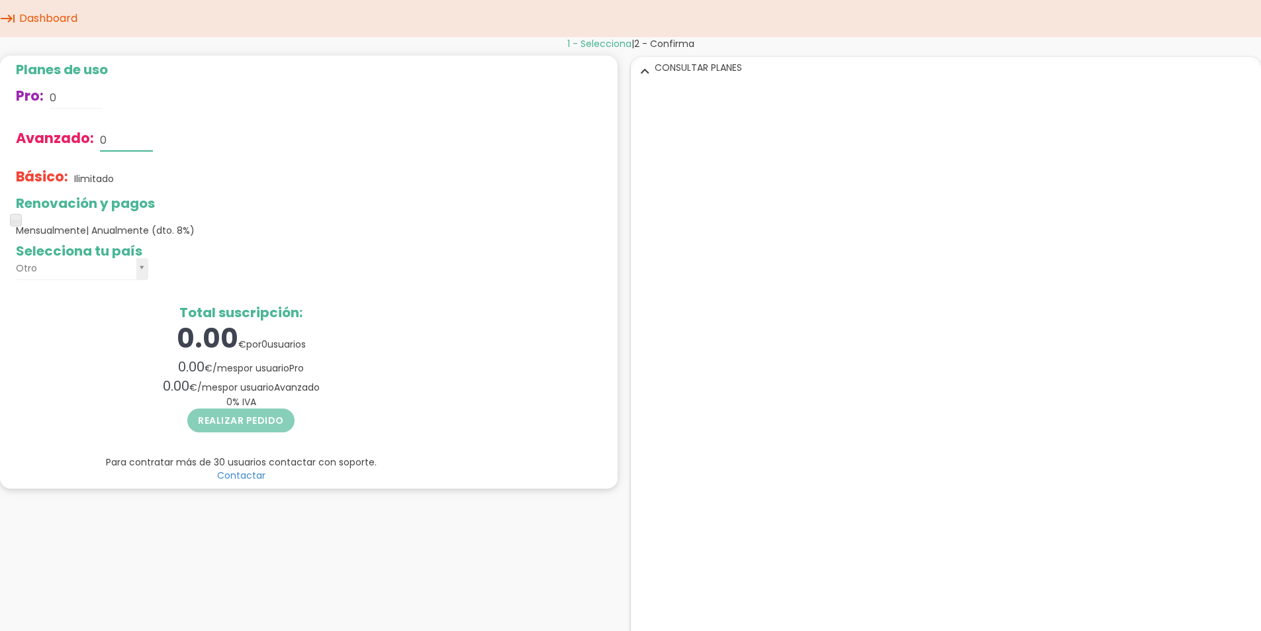
drag, startPoint x: 111, startPoint y: 136, endPoint x: 97, endPoint y: 138, distance: 14.0
click at [97, 138] on div "Avanzado: 0" at bounding box center [241, 140] width 450 height 42
type input "5"
drag, startPoint x: 16, startPoint y: 219, endPoint x: 164, endPoint y: 235, distance: 149.2
click at [150, 223] on span at bounding box center [148, 220] width 12 height 12
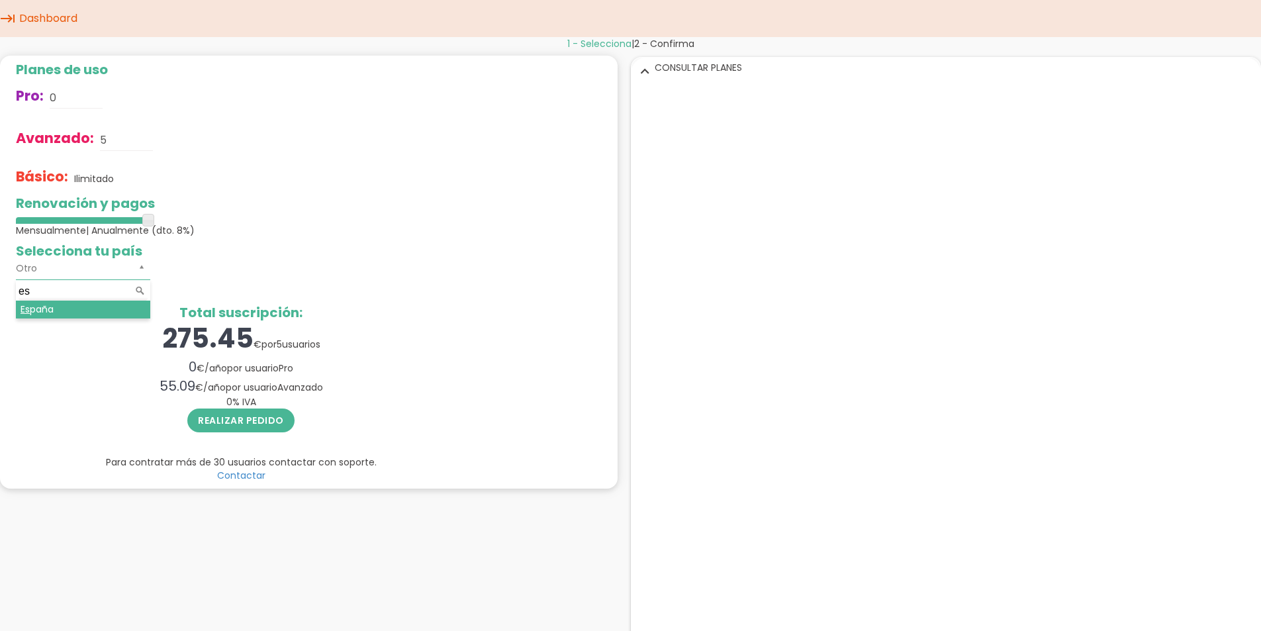
type input "es"
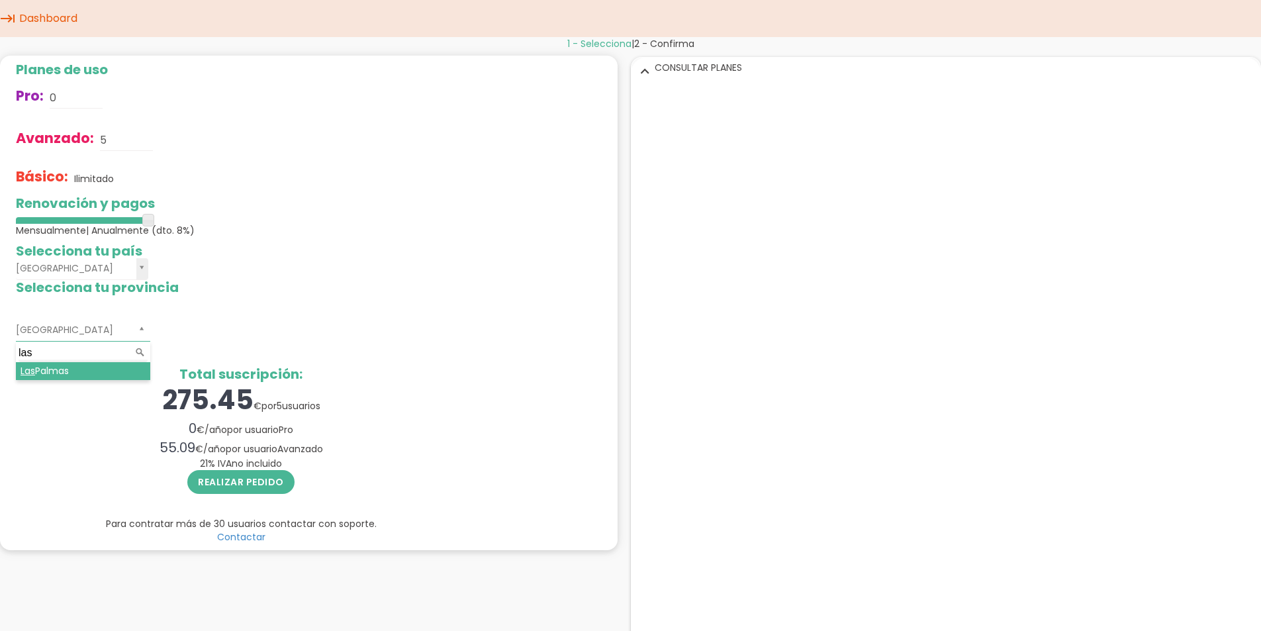
type input "las"
click at [68, 381] on div "275.45 € por 5 usuarios" at bounding box center [241, 400] width 450 height 38
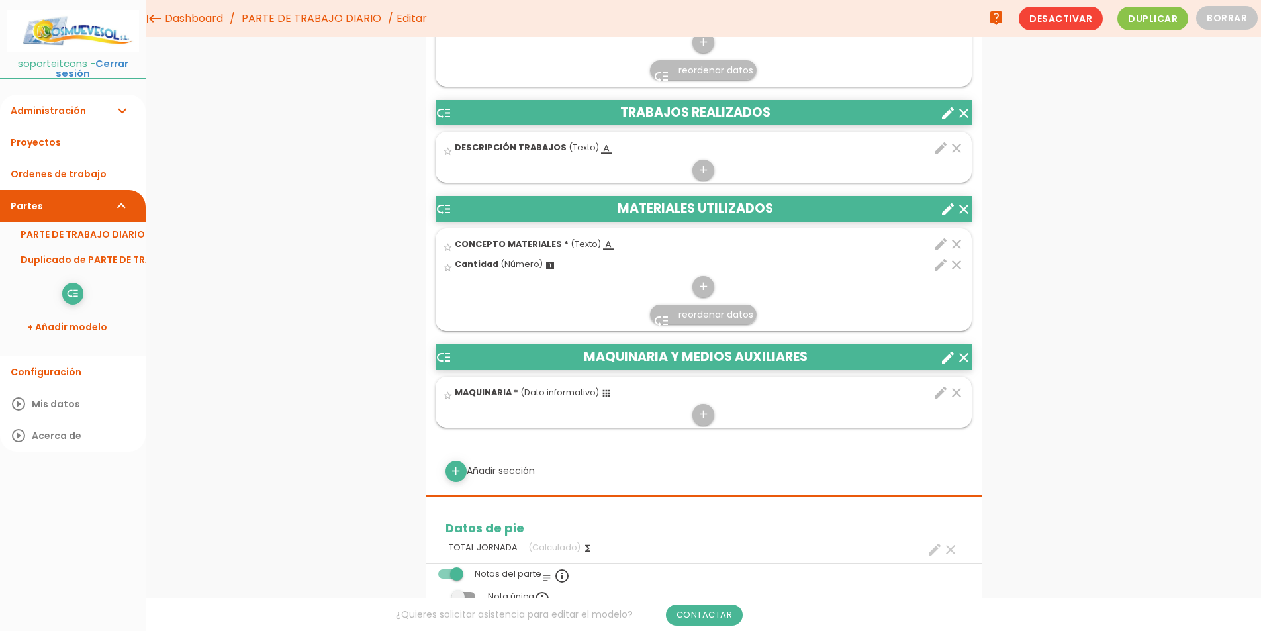
scroll to position [397, 0]
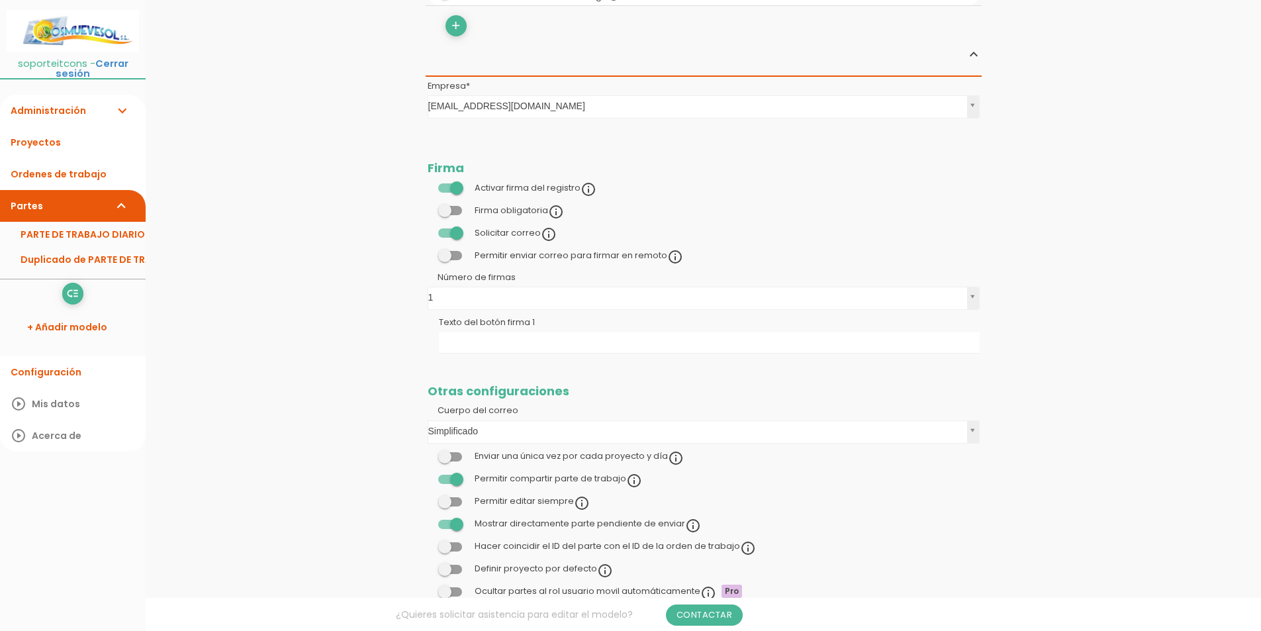
scroll to position [1324, 0]
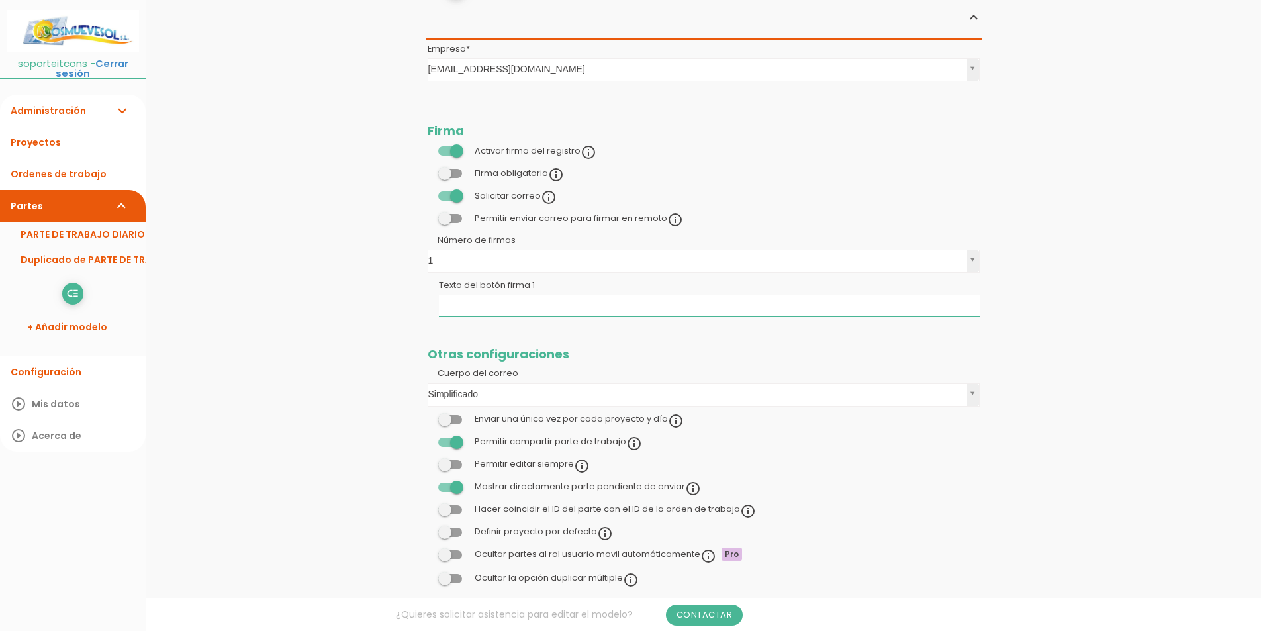
click at [464, 301] on input "Texto del botón firma 1" at bounding box center [709, 305] width 541 height 21
drag, startPoint x: 444, startPoint y: 308, endPoint x: 420, endPoint y: 307, distance: 23.2
type input "Firma cliente"
click at [687, 43] on link "Guardar" at bounding box center [670, 45] width 79 height 24
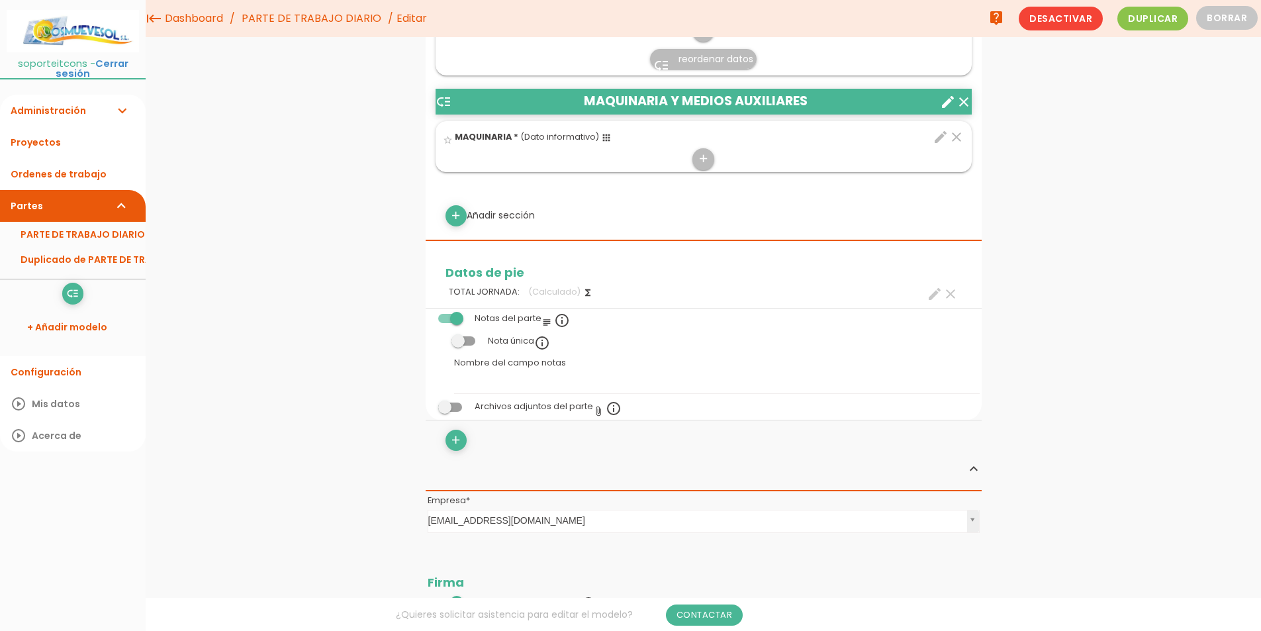
scroll to position [693, 0]
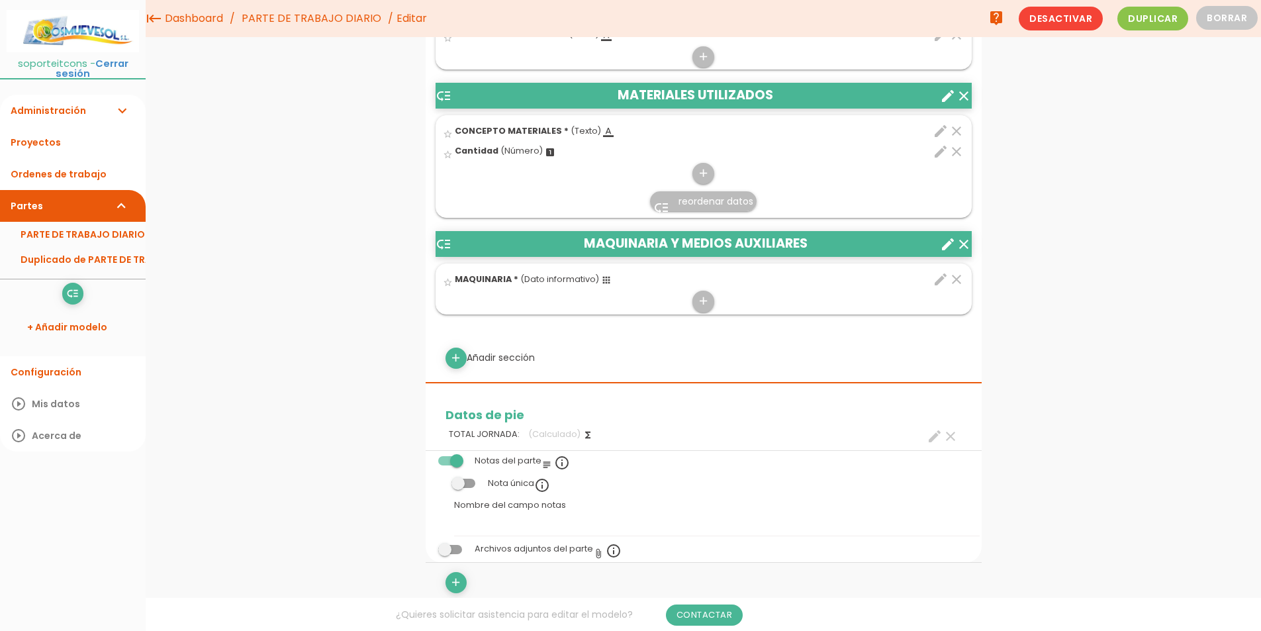
click at [330, 12] on link "PARTE DE TRABAJO DIARIO" at bounding box center [311, 18] width 146 height 37
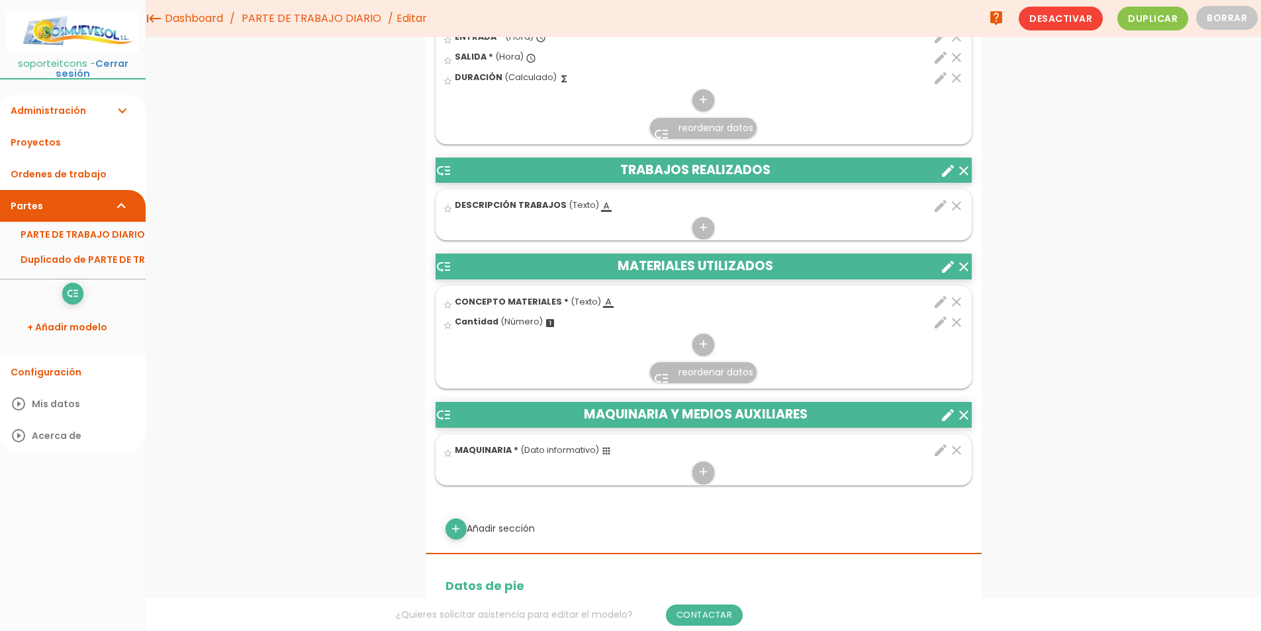
scroll to position [265, 0]
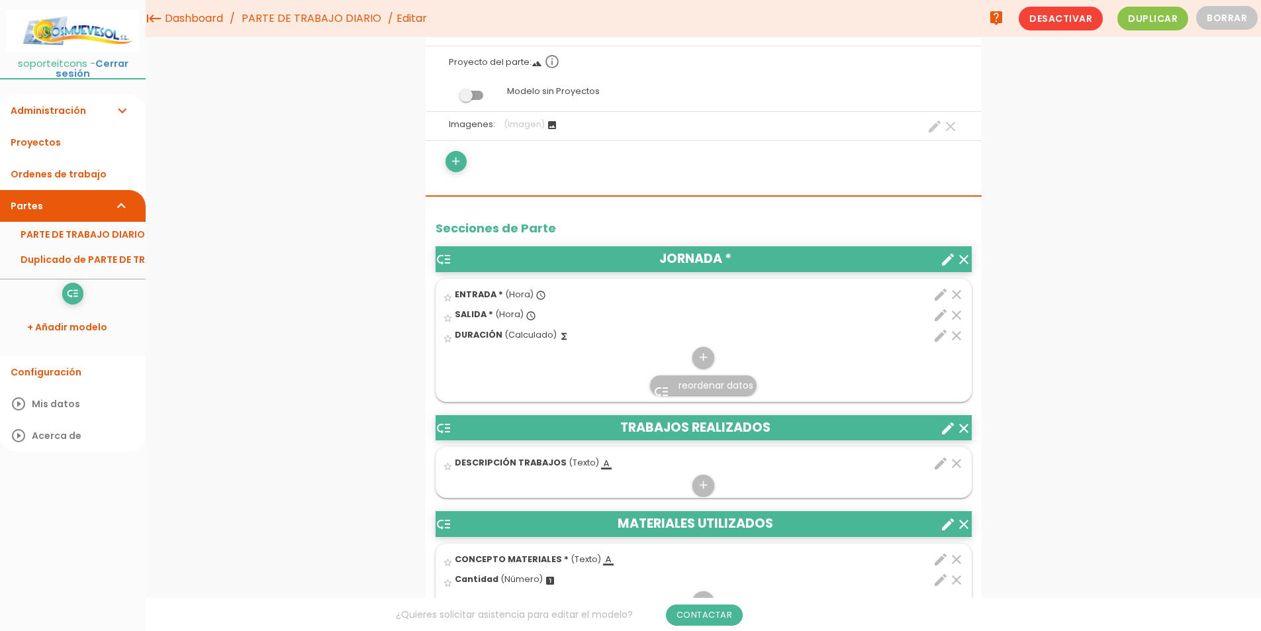
click at [334, 32] on link "PARTE DE TRABAJO DIARIO" at bounding box center [311, 18] width 146 height 37
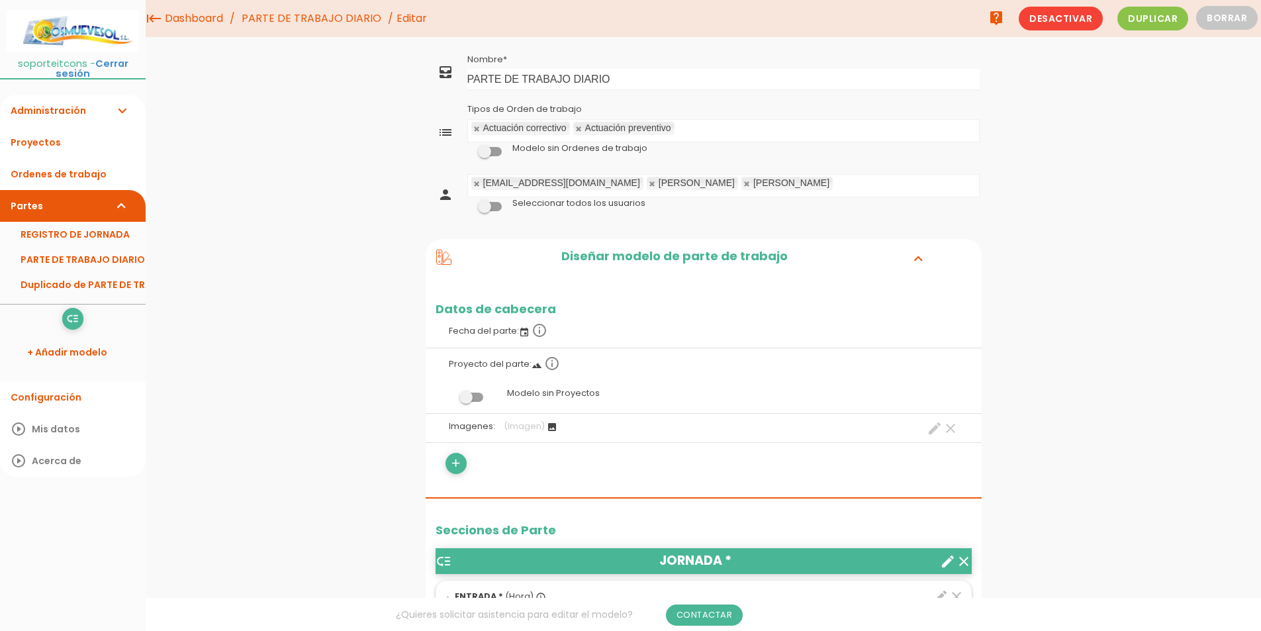
click at [115, 97] on icon "expand_more" at bounding box center [122, 111] width 16 height 32
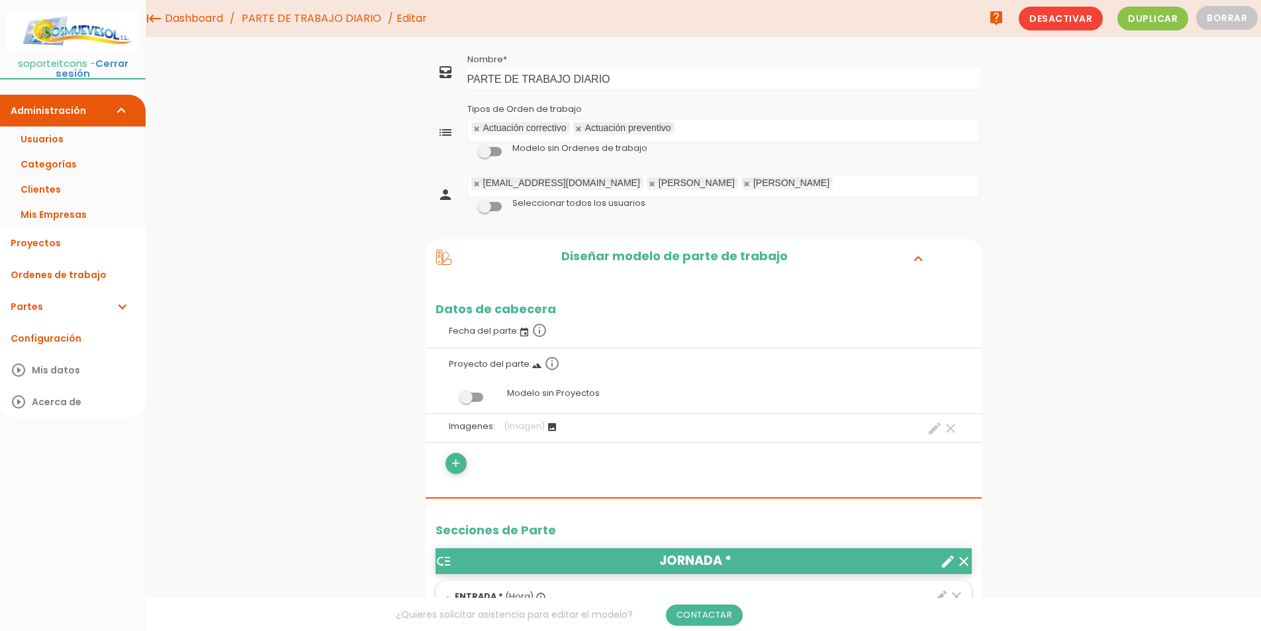
click at [113, 299] on link "Partes expand_more" at bounding box center [73, 307] width 146 height 32
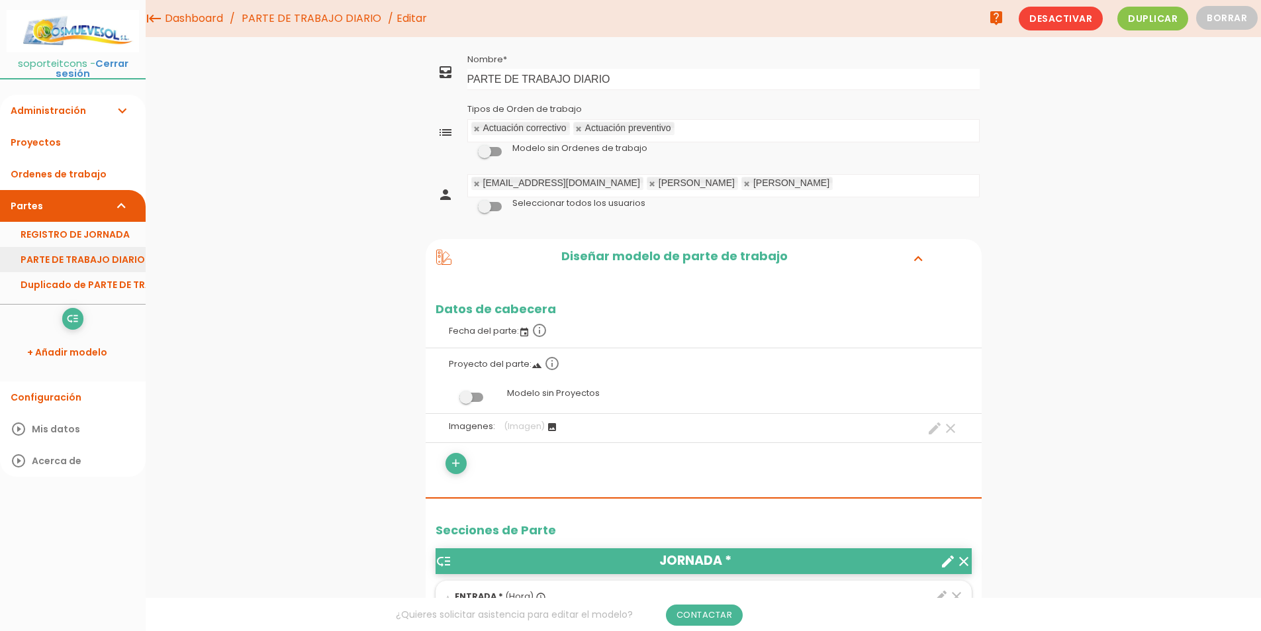
click at [98, 248] on link "PARTE DE TRABAJO DIARIO" at bounding box center [73, 259] width 146 height 25
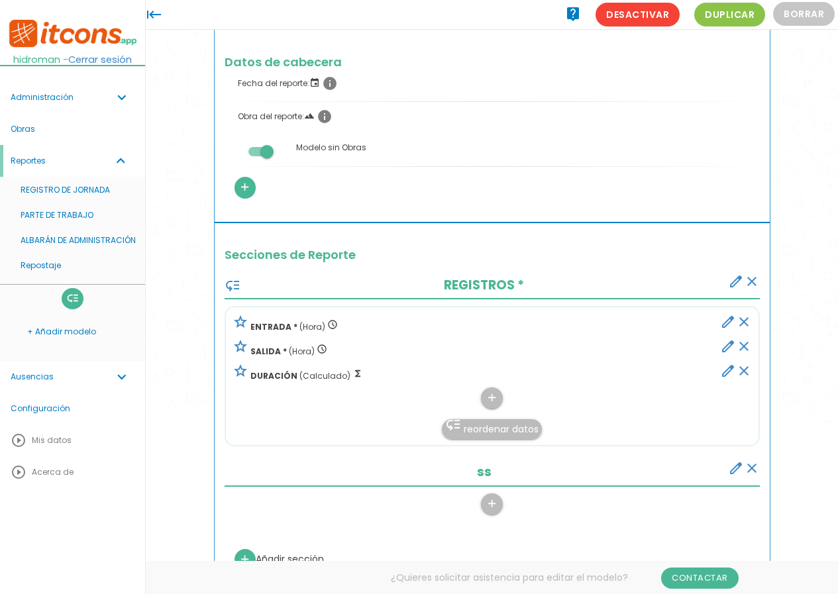
scroll to position [137, 0]
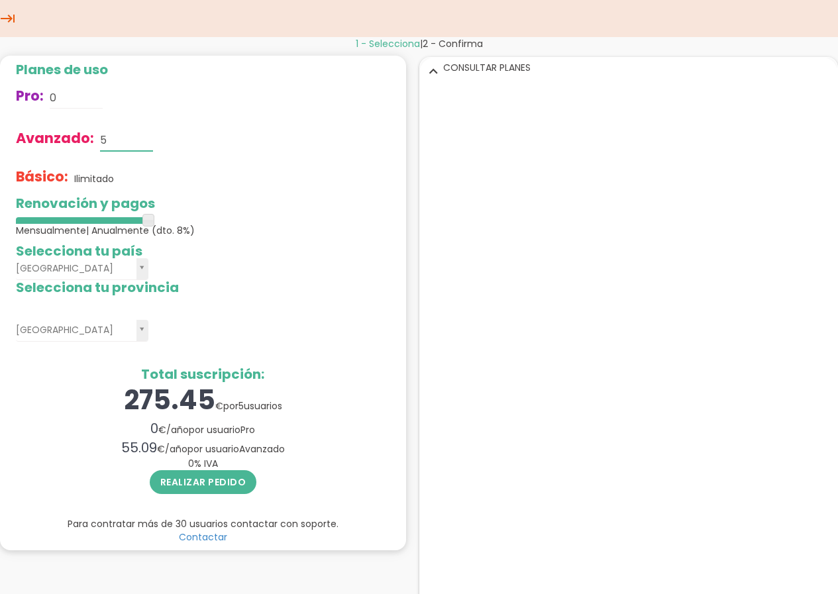
drag, startPoint x: 113, startPoint y: 137, endPoint x: 79, endPoint y: 133, distance: 34.0
click at [79, 133] on div "Avanzado: 5" at bounding box center [203, 140] width 374 height 42
type input "1"
drag, startPoint x: 152, startPoint y: 220, endPoint x: 50, endPoint y: 220, distance: 101.3
click at [50, 220] on div at bounding box center [82, 220] width 132 height 7
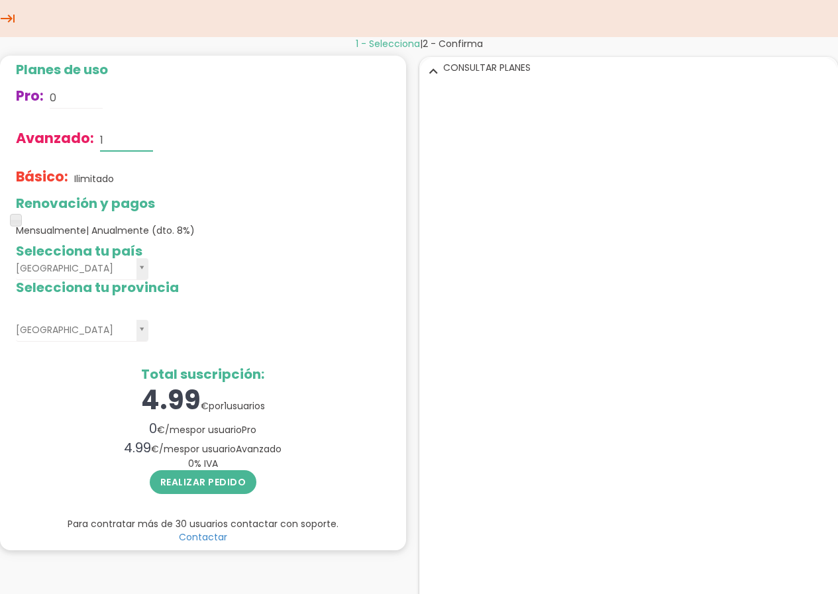
drag, startPoint x: 117, startPoint y: 140, endPoint x: 109, endPoint y: 145, distance: 8.6
click at [115, 140] on input "1" at bounding box center [126, 140] width 53 height 21
click at [189, 485] on button "Realizar pedido" at bounding box center [203, 482] width 107 height 24
